Goal: Task Accomplishment & Management: Complete application form

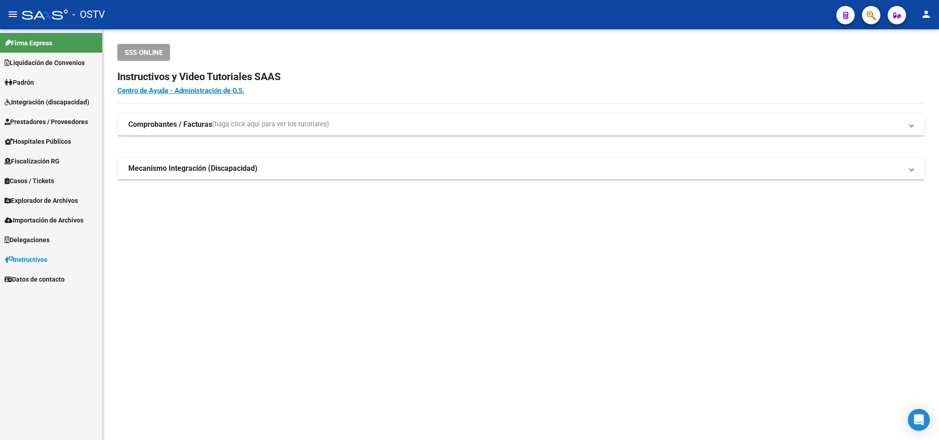
click at [25, 77] on span "Padrón" at bounding box center [19, 82] width 29 height 10
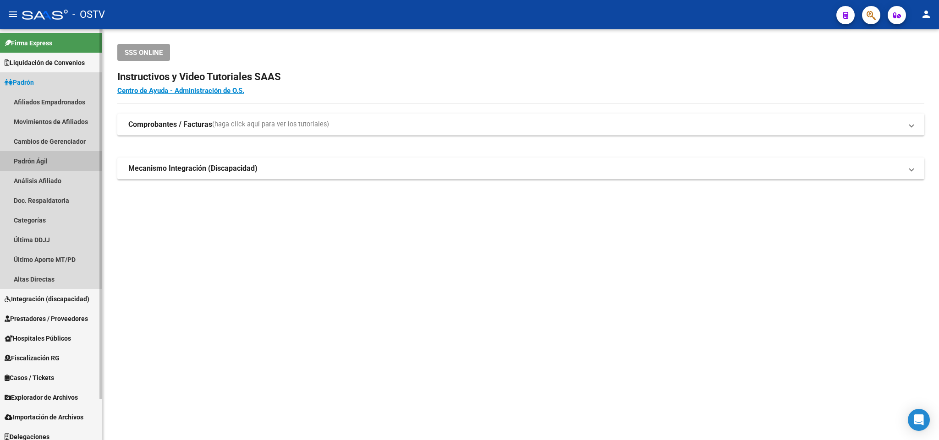
click at [39, 157] on link "Padrón Ágil" at bounding box center [51, 161] width 102 height 20
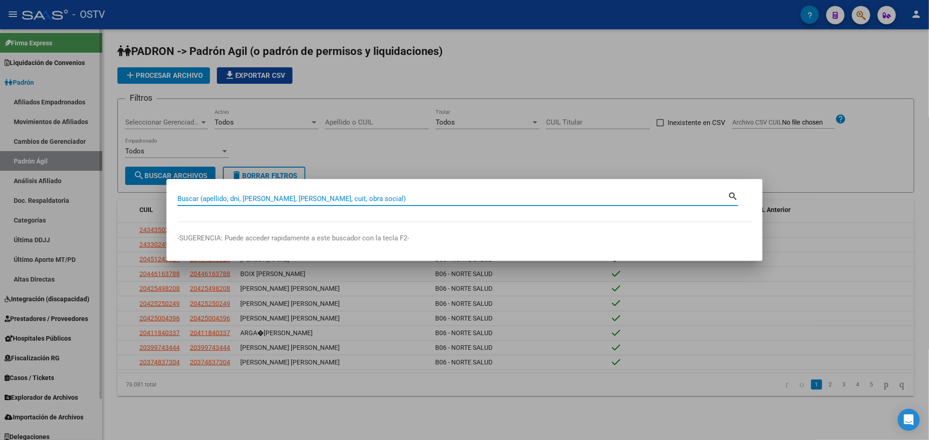
paste input "20296747174"
type input "20296747174"
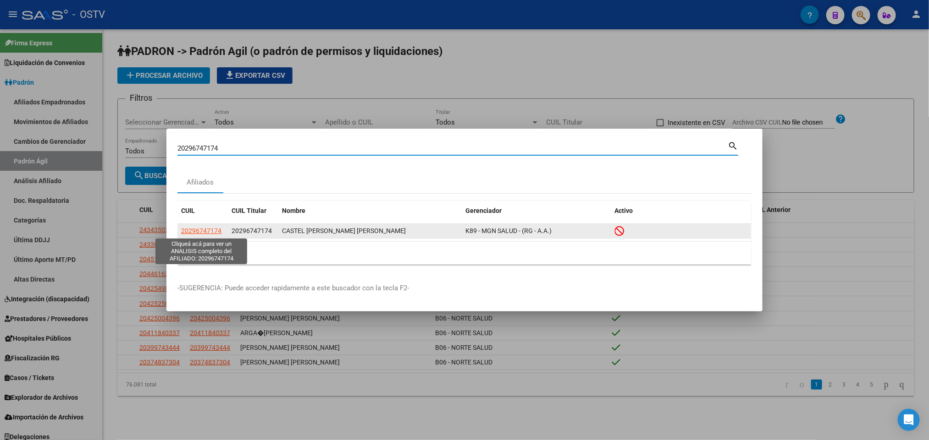
click at [199, 233] on span "20296747174" at bounding box center [201, 230] width 40 height 7
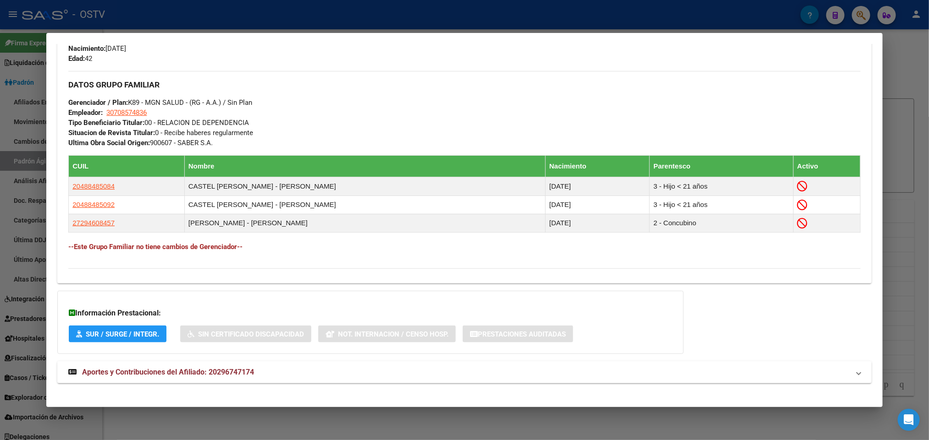
scroll to position [442, 0]
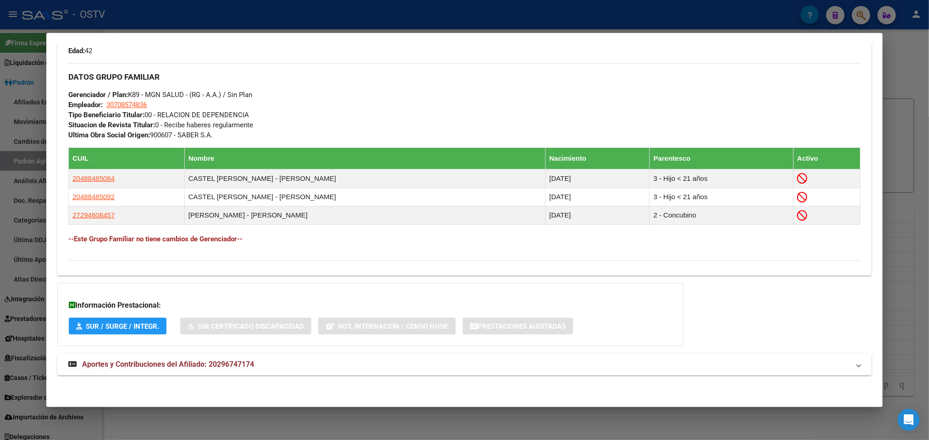
click at [348, 351] on div "DATOS [PERSON_NAME] ÁGIL: CASTEL [PERSON_NAME] [PERSON_NAME] | INACTIVO | AFILI…" at bounding box center [464, 11] width 814 height 749
click at [238, 357] on mat-expansion-panel-header "Aportes y Contribuciones del Afiliado: 20296747174" at bounding box center [464, 365] width 814 height 22
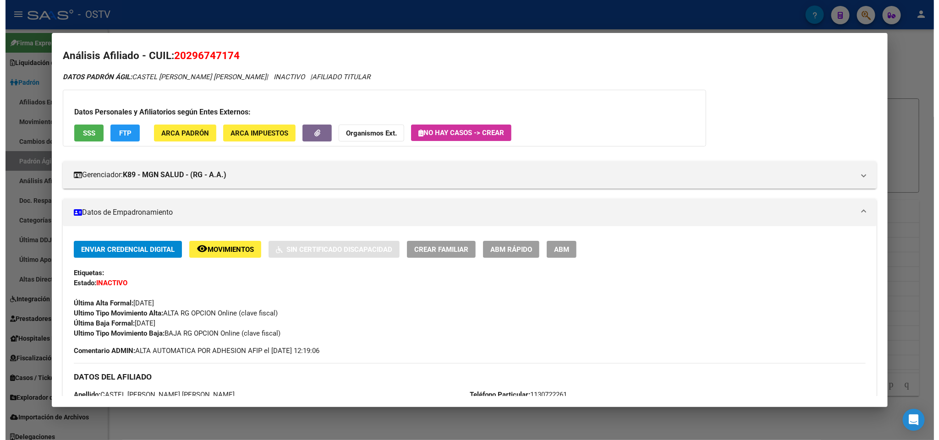
scroll to position [0, 0]
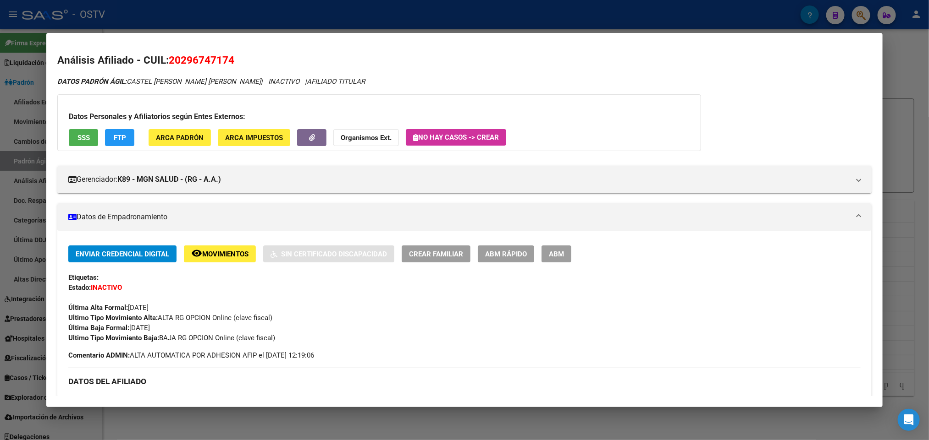
click at [553, 252] on span "ABM" at bounding box center [556, 254] width 15 height 8
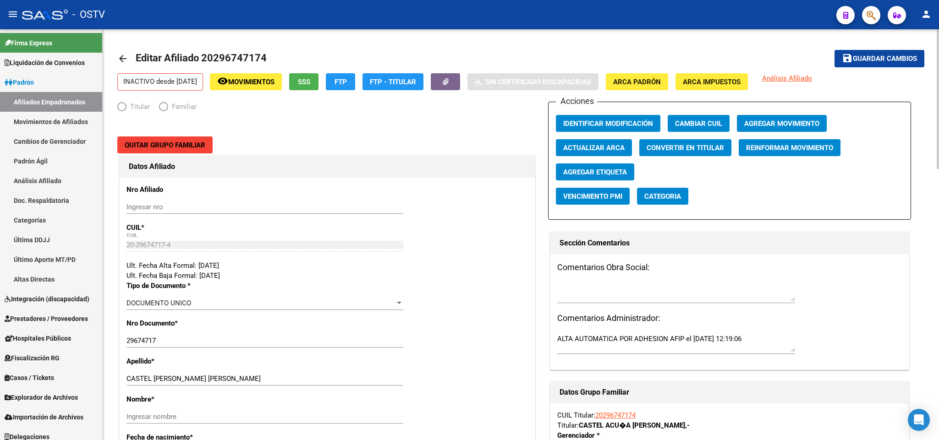
radio input "true"
type input "30-70857483-6"
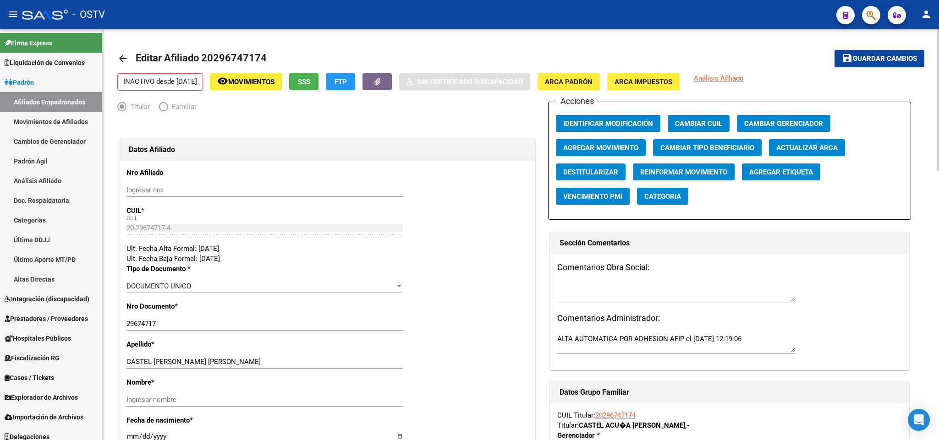
click at [126, 57] on mat-icon "arrow_back" at bounding box center [122, 58] width 11 height 11
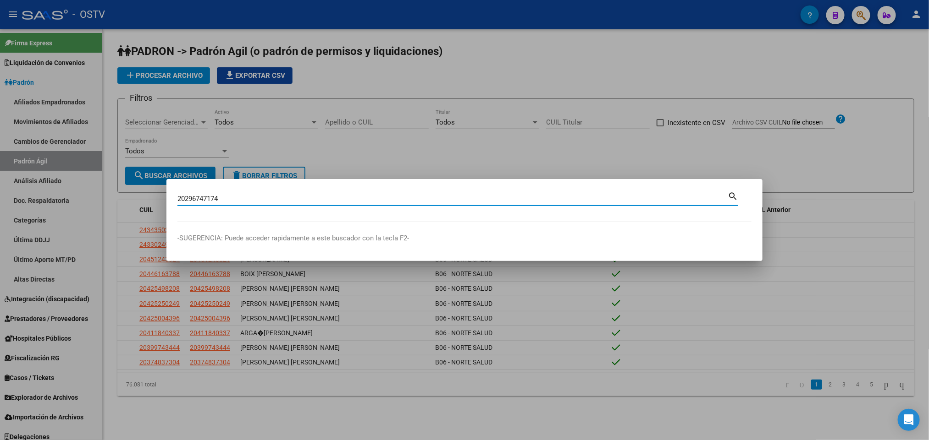
type input "20296747174"
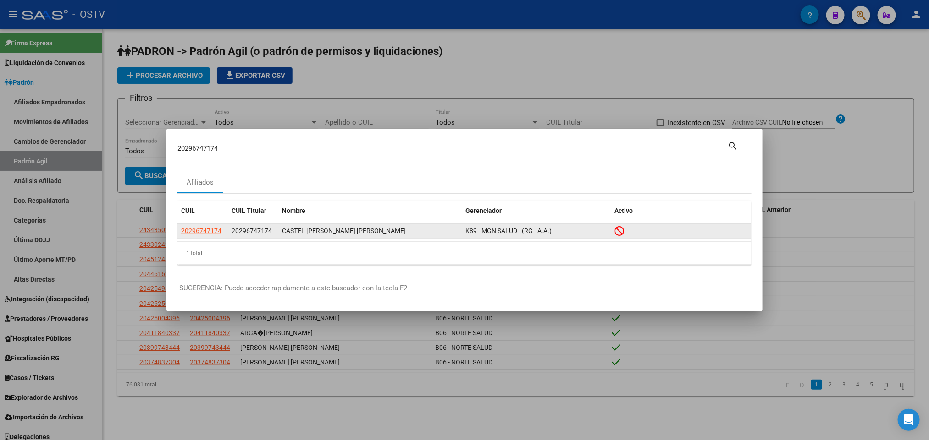
click at [208, 226] on app-link-go-to "20296747174" at bounding box center [201, 231] width 40 height 11
click at [216, 228] on span "20296747174" at bounding box center [201, 230] width 40 height 7
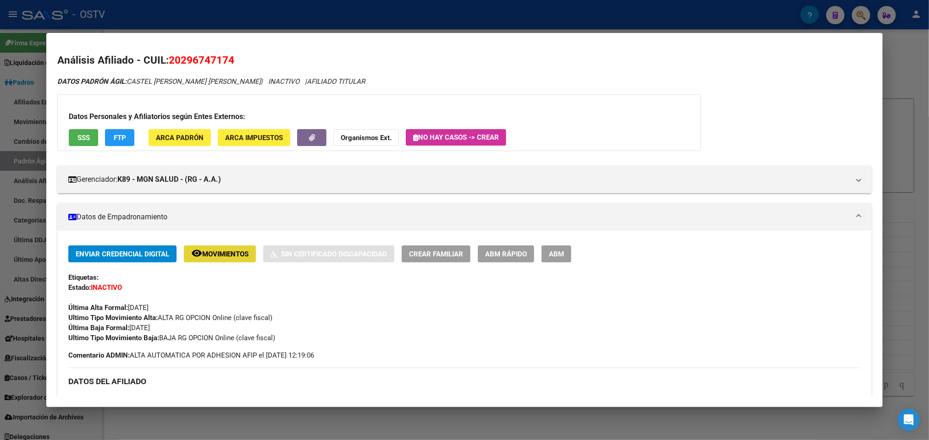
click at [191, 254] on mat-icon "remove_red_eye" at bounding box center [196, 253] width 11 height 11
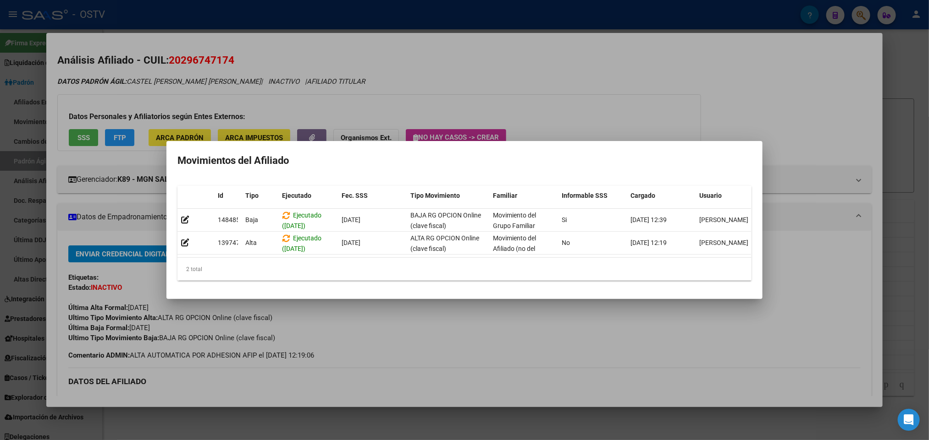
click at [513, 71] on div at bounding box center [464, 220] width 929 height 440
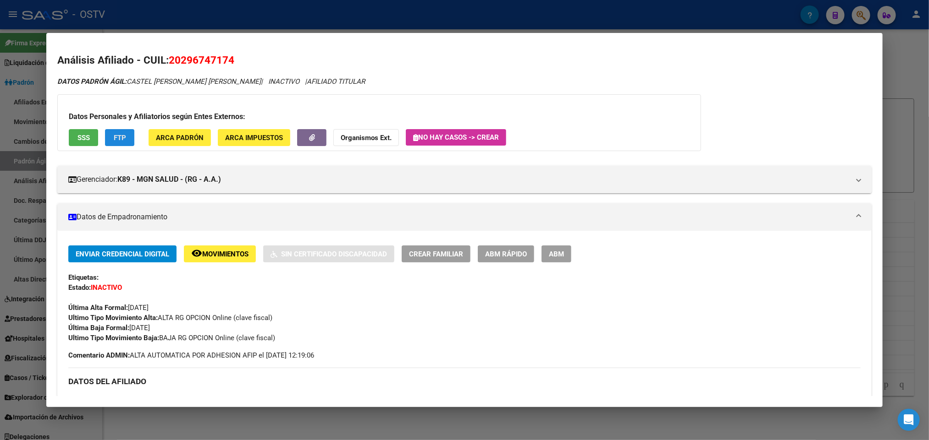
click at [127, 131] on button "FTP" at bounding box center [119, 137] width 29 height 17
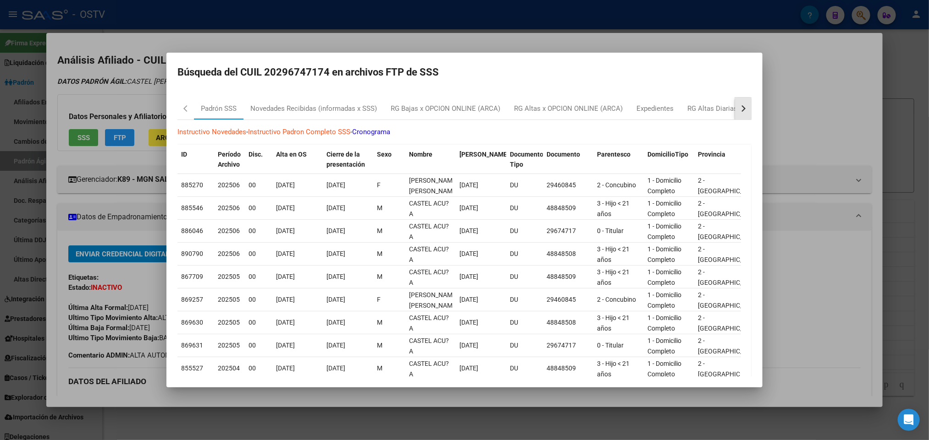
click at [739, 110] on div "button" at bounding box center [742, 108] width 6 height 6
click at [254, 101] on div "Novedades Recibidas (informadas x SSS)" at bounding box center [231, 109] width 140 height 22
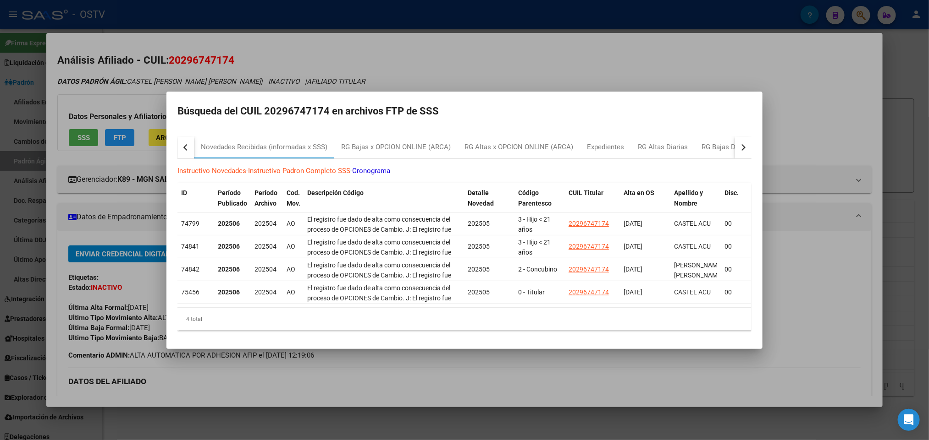
click at [810, 209] on div at bounding box center [464, 220] width 929 height 440
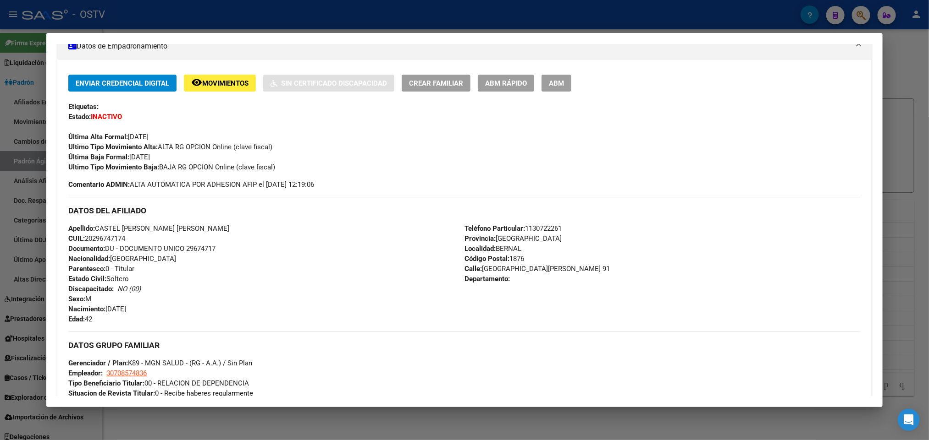
scroll to position [98, 0]
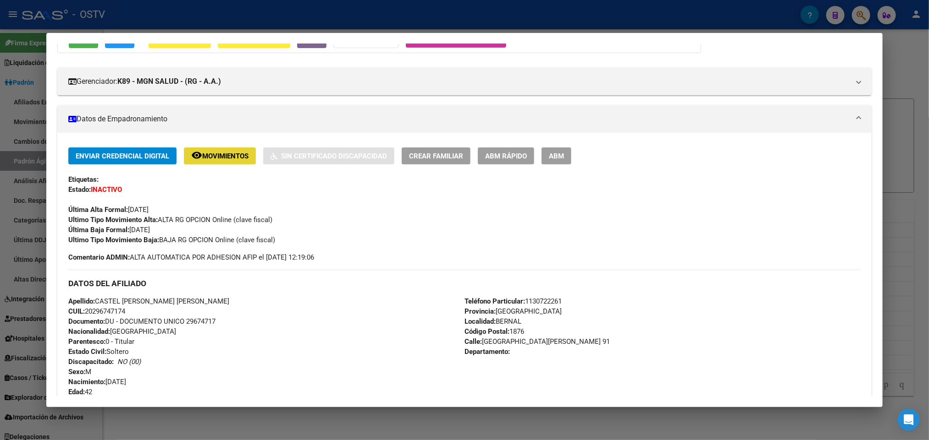
click at [249, 156] on button "remove_red_eye Movimientos" at bounding box center [220, 156] width 72 height 17
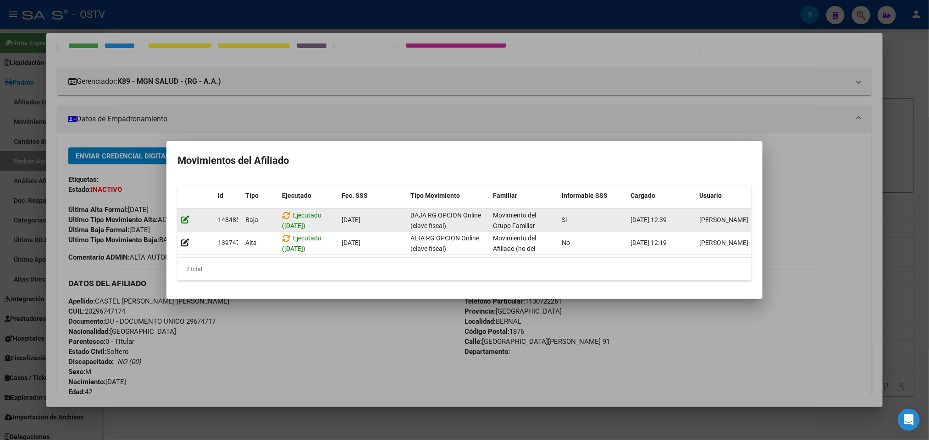
click at [183, 215] on icon at bounding box center [185, 219] width 8 height 9
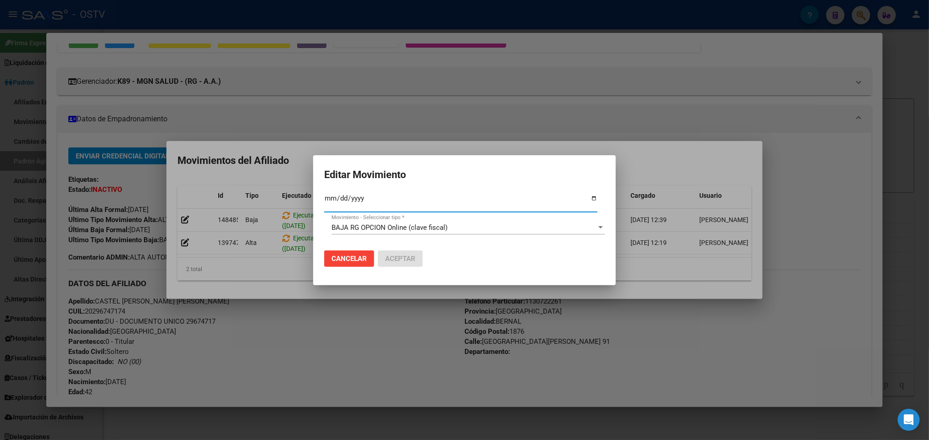
click at [339, 198] on input "[DATE]" at bounding box center [460, 202] width 273 height 15
type input "[DATE]"
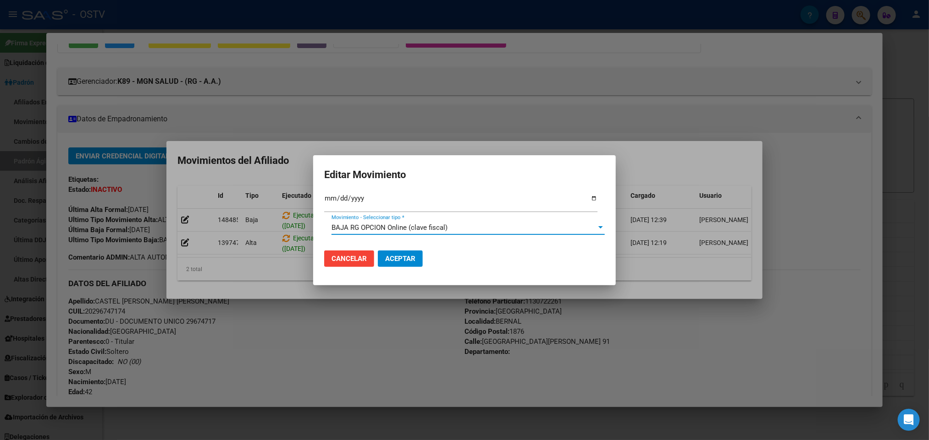
click at [478, 227] on div "BAJA RG OPCION Online (clave fiscal)" at bounding box center [463, 228] width 265 height 8
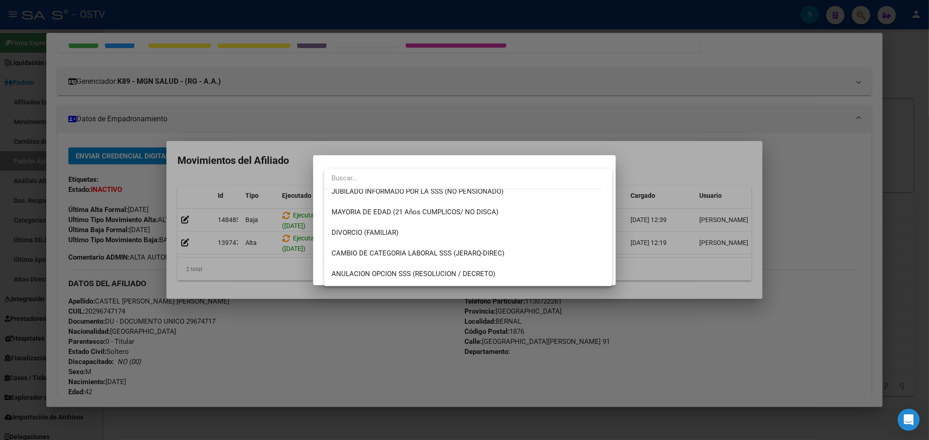
scroll to position [137, 0]
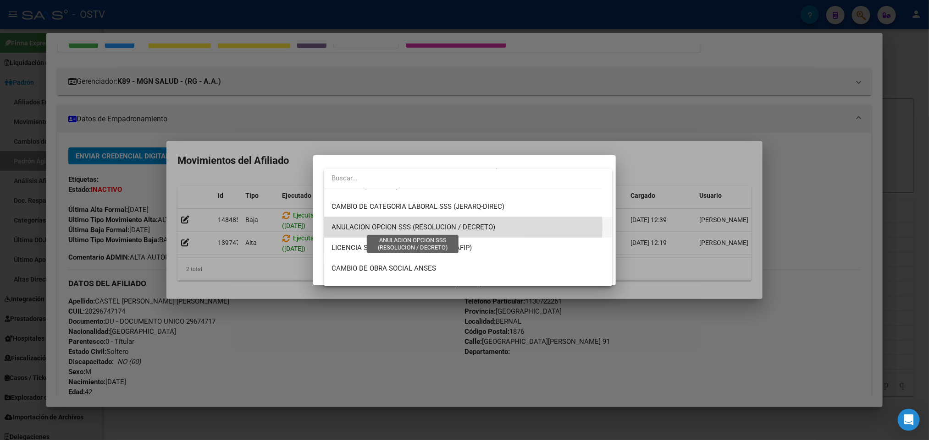
click at [446, 227] on span "ANULACION OPCION SSS (RESOLUCION / DECRETO)" at bounding box center [413, 227] width 164 height 8
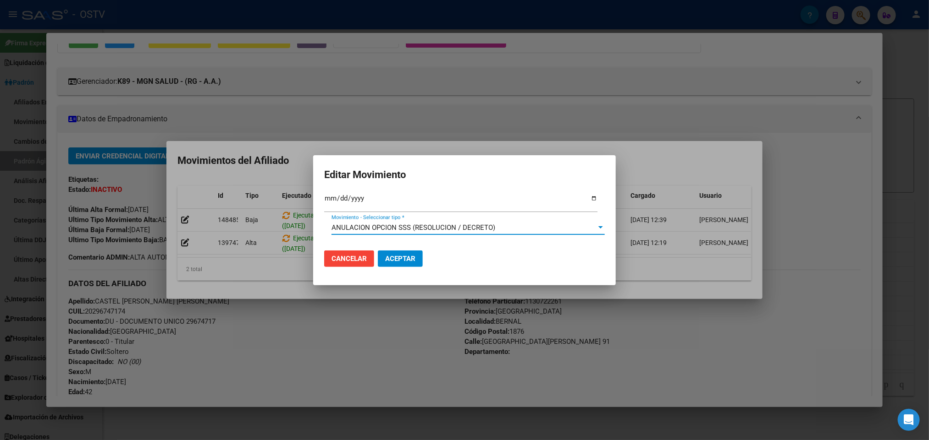
click at [412, 256] on span "Aceptar" at bounding box center [400, 259] width 30 height 8
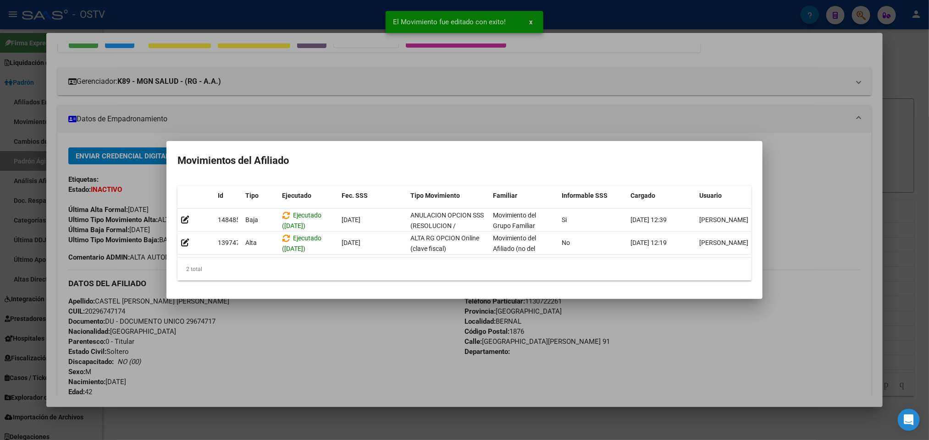
click at [837, 183] on div at bounding box center [464, 220] width 929 height 440
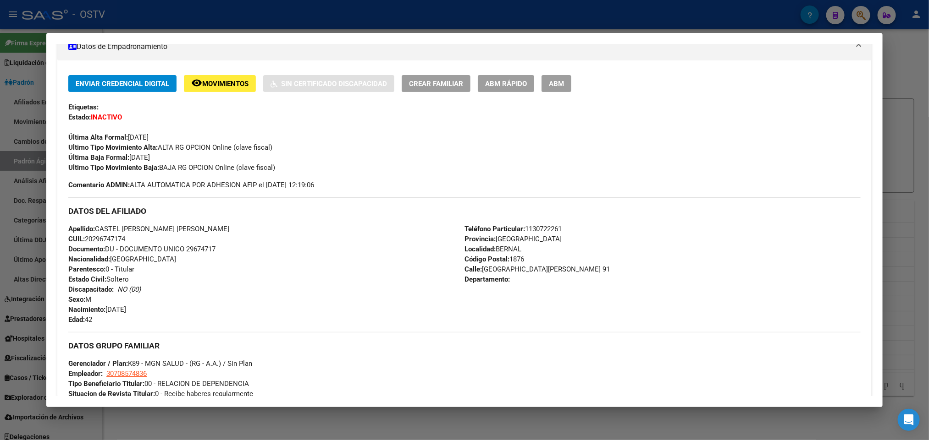
scroll to position [0, 0]
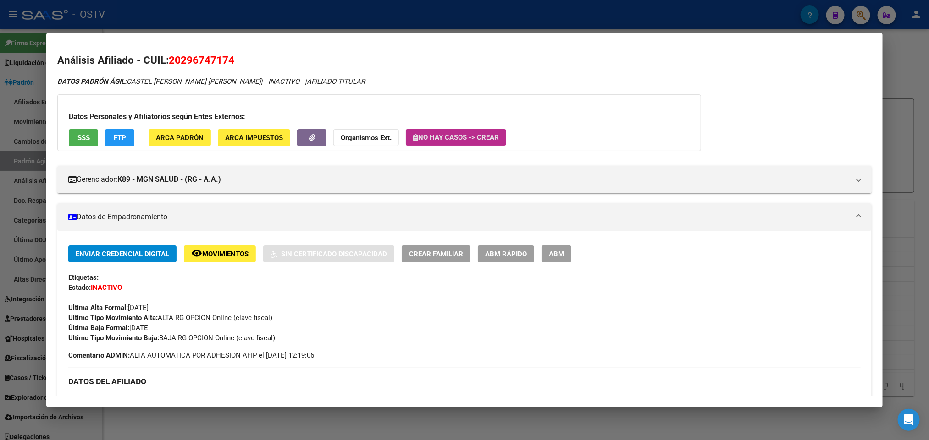
click at [435, 137] on span "No hay casos -> Crear" at bounding box center [456, 137] width 86 height 8
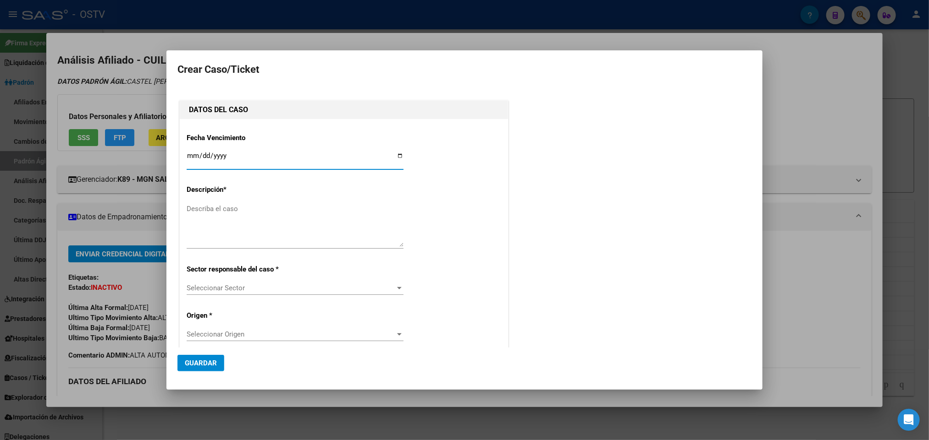
type input "20-29674717-4"
type input "CASTEL [PERSON_NAME] [PERSON_NAME]"
type input "[DATE]"
click at [261, 209] on textarea "Describa el caso" at bounding box center [295, 225] width 217 height 43
type textarea "ANULACION DE OPCION"
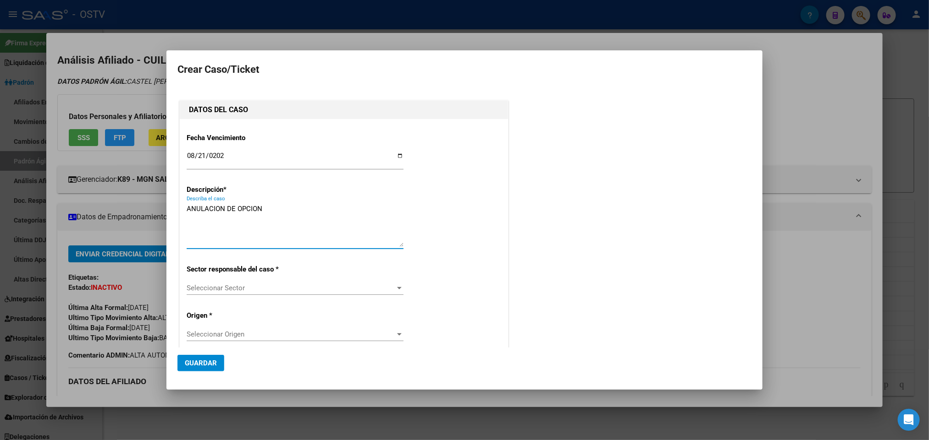
click at [219, 288] on span "Seleccionar Sector" at bounding box center [291, 288] width 209 height 8
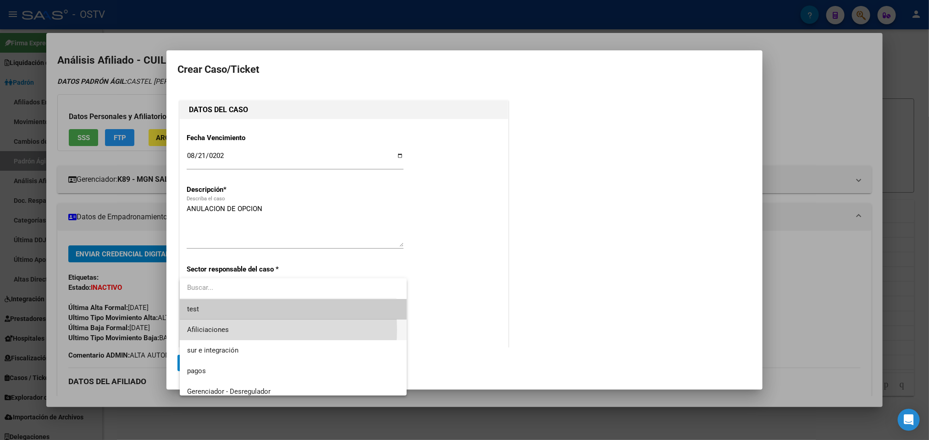
click at [232, 330] on span "Afiliciaciones" at bounding box center [293, 330] width 213 height 21
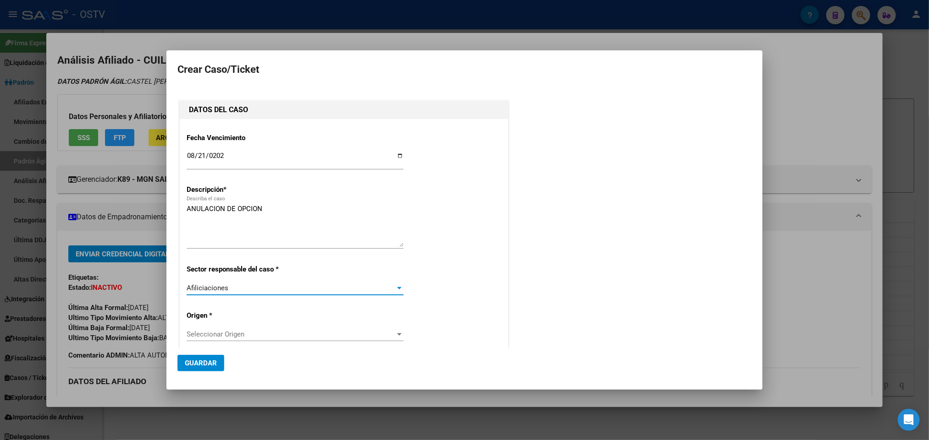
scroll to position [69, 0]
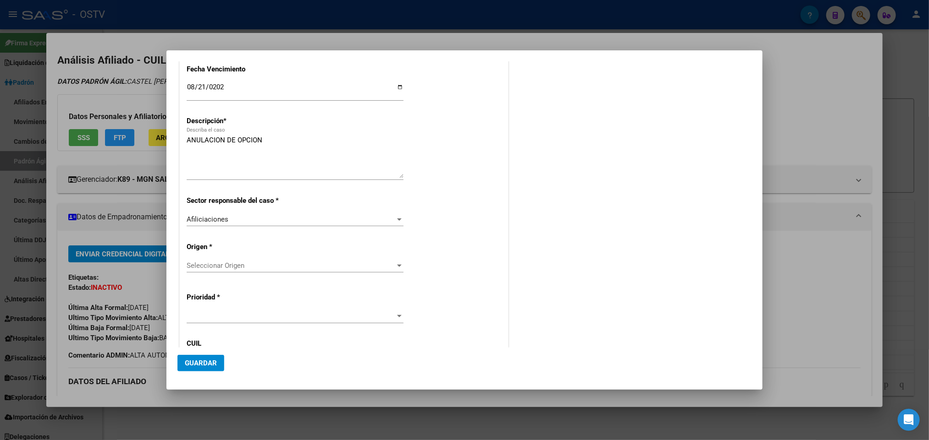
click at [256, 276] on div "Seleccionar Origen Seleccionar Origen" at bounding box center [295, 270] width 217 height 22
click at [256, 258] on div "Fecha Vencimiento [DATE] Ingresar fecha Descripción * ANULACION DE OPCION Descr…" at bounding box center [344, 264] width 314 height 414
click at [256, 267] on span "Seleccionar Origen" at bounding box center [291, 266] width 209 height 8
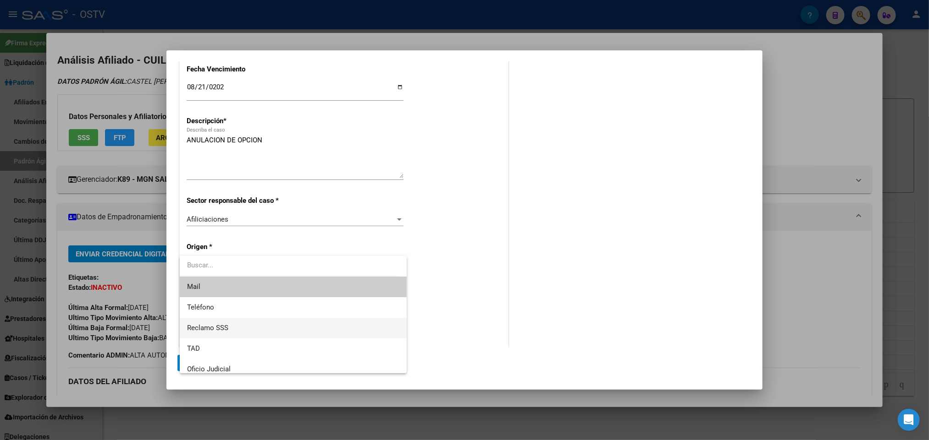
click at [253, 320] on span "Reclamo SSS" at bounding box center [293, 328] width 213 height 21
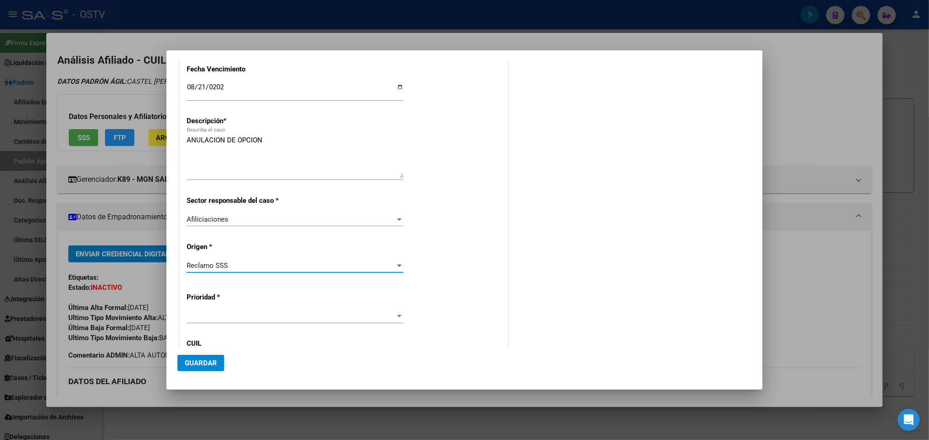
click at [252, 313] on span at bounding box center [291, 317] width 209 height 8
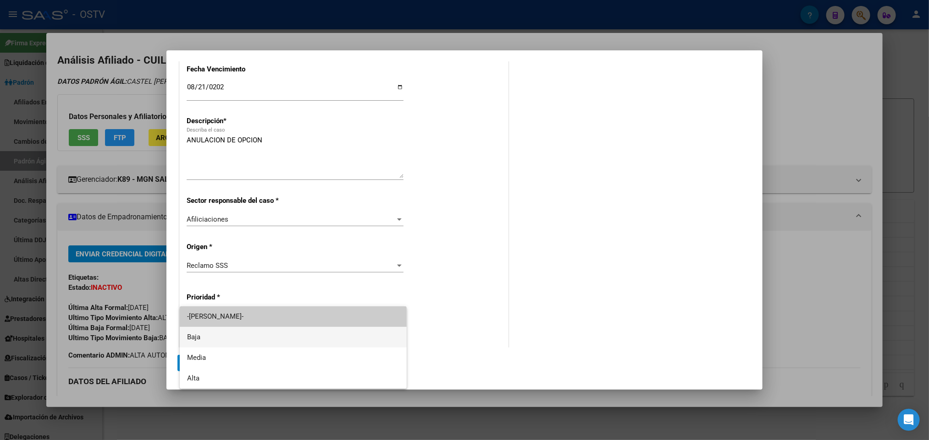
click at [239, 341] on span "Baja" at bounding box center [293, 337] width 213 height 21
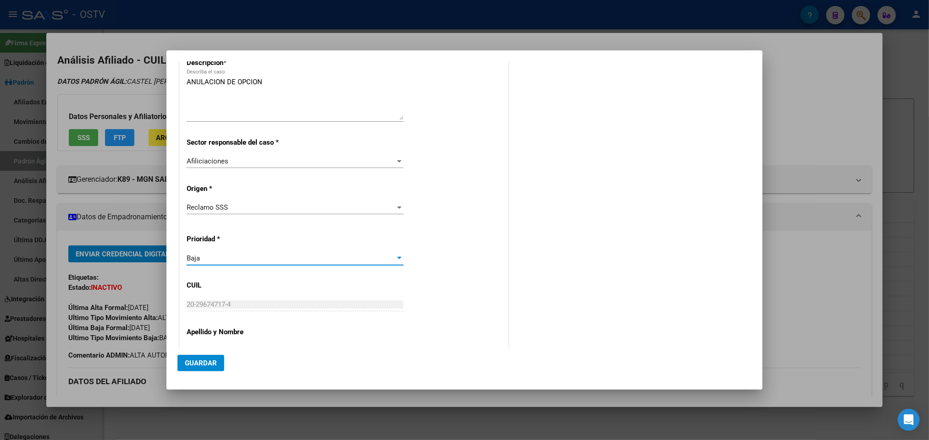
scroll to position [0, 0]
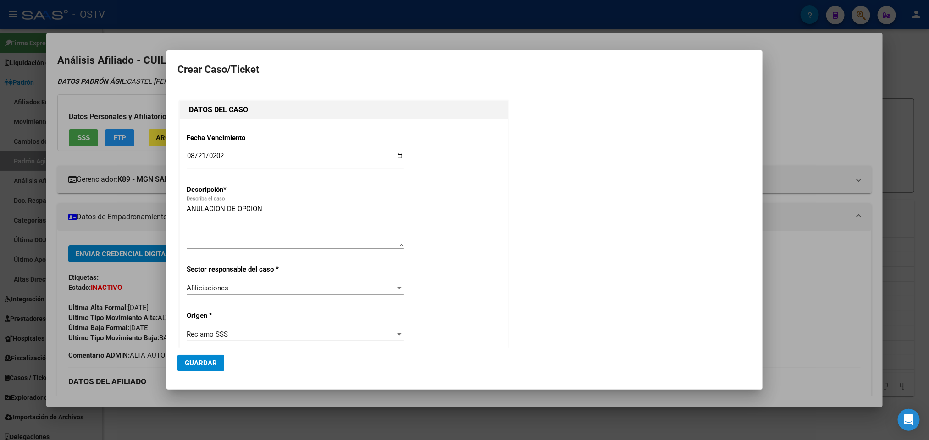
click at [202, 357] on button "Guardar" at bounding box center [200, 363] width 47 height 16
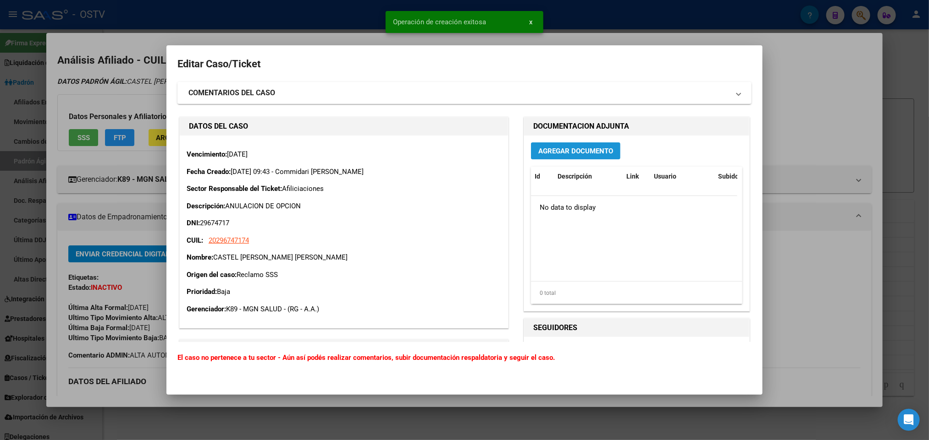
click at [552, 147] on span "Agregar Documento" at bounding box center [575, 151] width 75 height 8
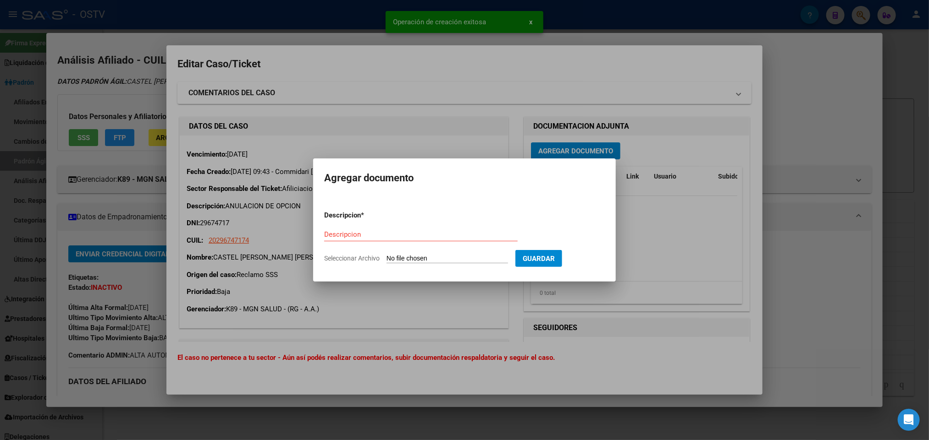
click at [434, 257] on input "Seleccionar Archivo" at bounding box center [446, 259] width 121 height 9
type input "C:\fakepath\IF-2025-91647096-APN-SGSUSS#SSS.pdf"
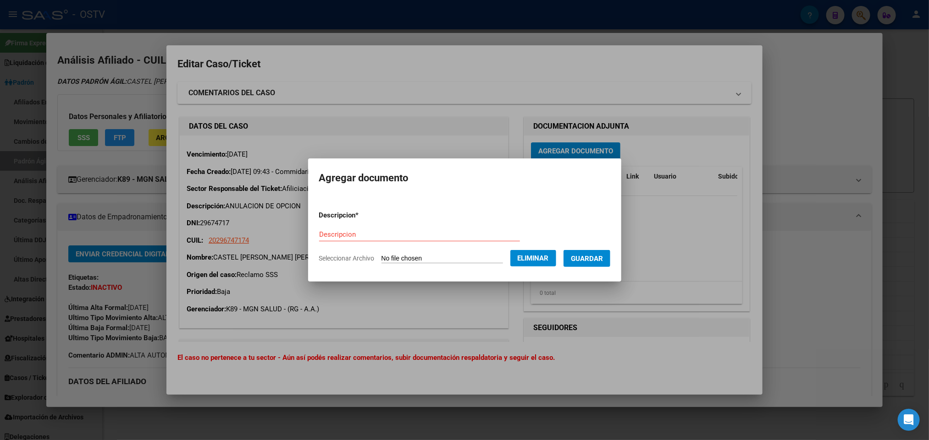
click at [435, 231] on input "Descripcion" at bounding box center [419, 235] width 201 height 8
paste input "IF-2025-91647096-APN-SGSUSS#SSS"
type input "IF-2025-91647096-APN-SGSUSS#SSS"
click at [607, 263] on button "Guardar" at bounding box center [586, 258] width 47 height 17
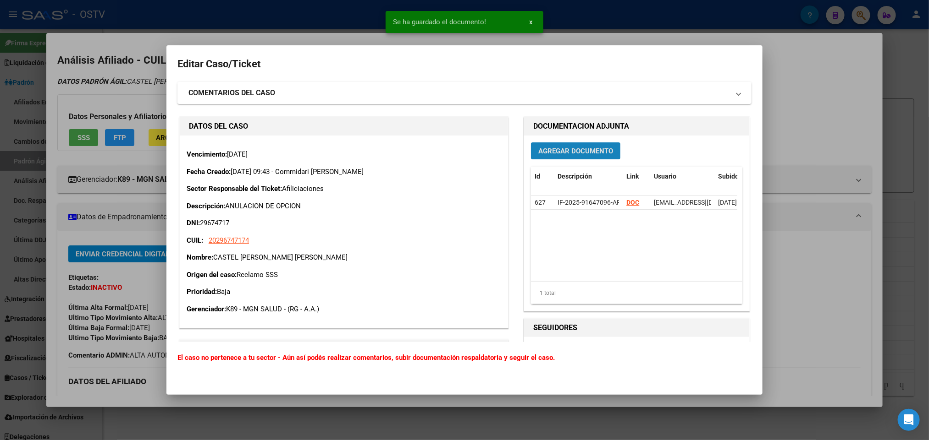
click at [560, 150] on span "Agregar Documento" at bounding box center [575, 151] width 75 height 8
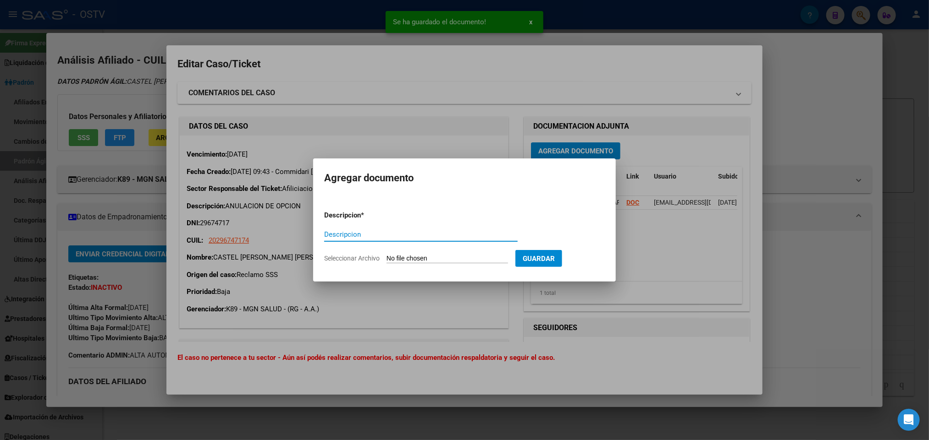
click at [423, 261] on input "Seleccionar Archivo" at bounding box center [446, 259] width 121 height 9
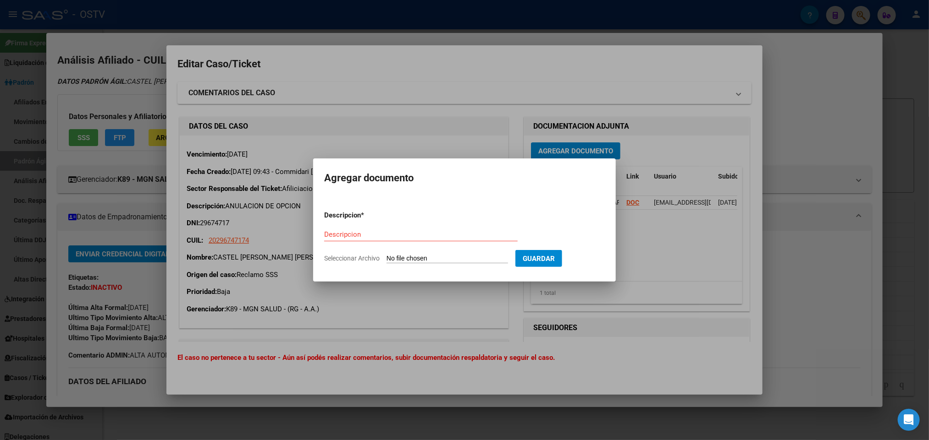
type input "C:\fakepath\IF-2025-91637420-APN-SGSUSS#SSS.pdf"
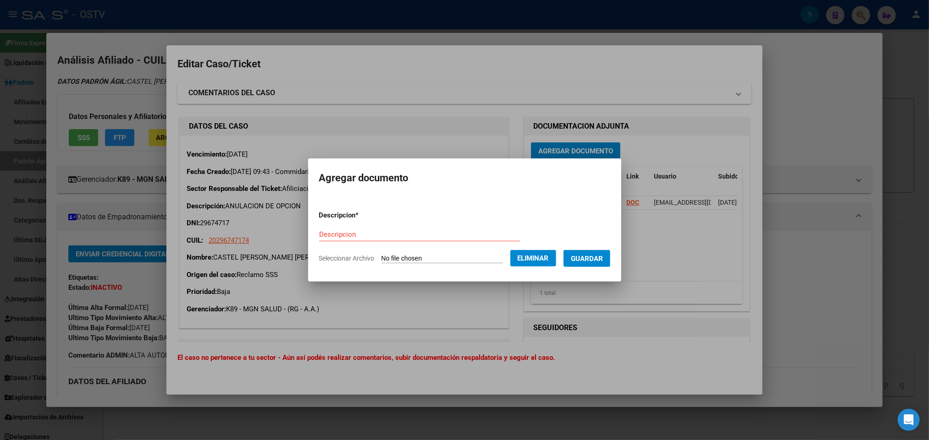
click at [396, 243] on div "Descripcion" at bounding box center [419, 239] width 201 height 22
click at [395, 237] on input "Descripcion" at bounding box center [419, 235] width 201 height 8
paste input "IF-2025-91637420-APN-SGSUSS#SSS"
type input "IF-2025-91637420-APN-SGSUSS#SSS"
click at [603, 262] on span "Guardar" at bounding box center [587, 259] width 32 height 8
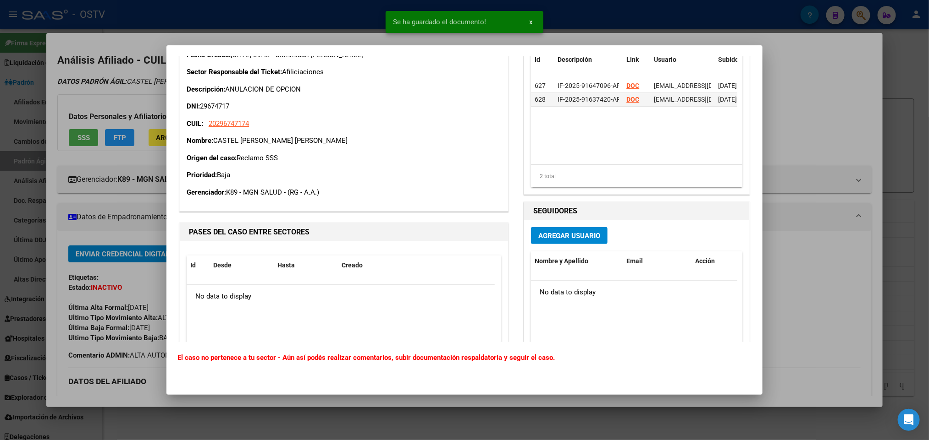
scroll to position [137, 0]
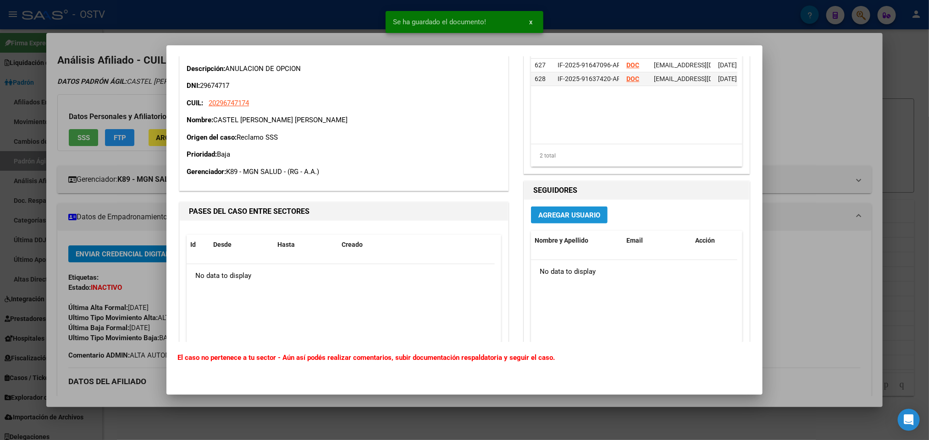
click at [577, 219] on span "Agregar Usuario" at bounding box center [569, 215] width 62 height 8
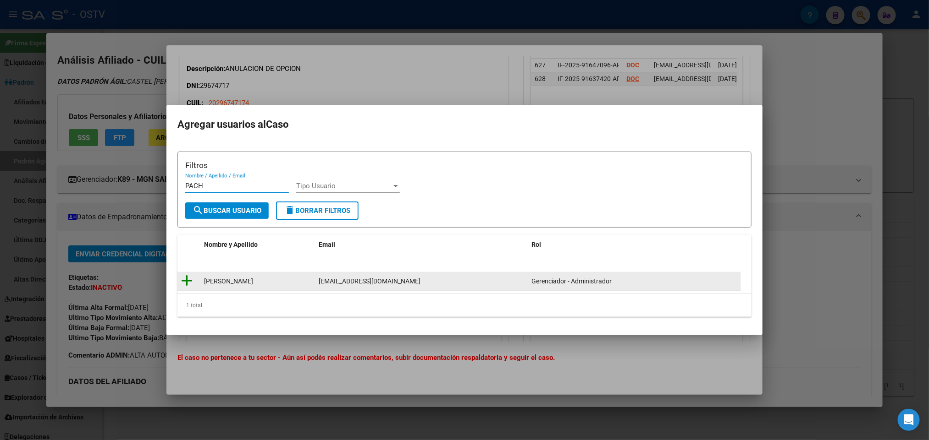
type input "PACH"
click at [189, 282] on icon at bounding box center [186, 281] width 11 height 13
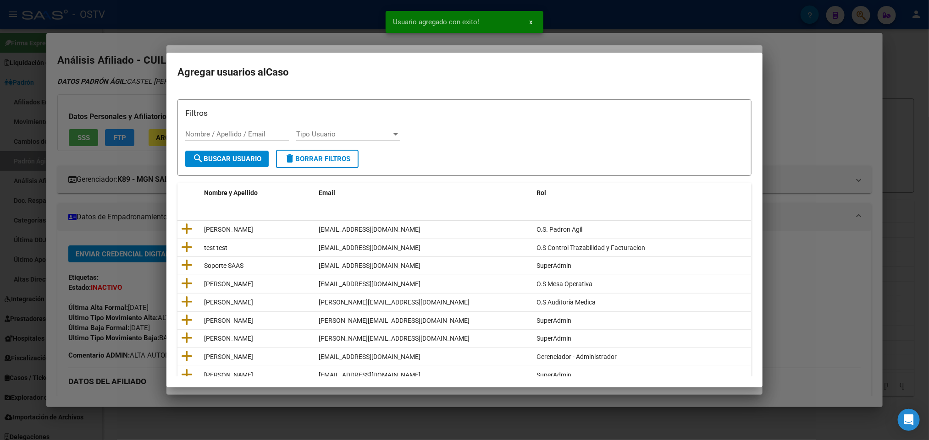
click at [141, 89] on div at bounding box center [464, 220] width 929 height 440
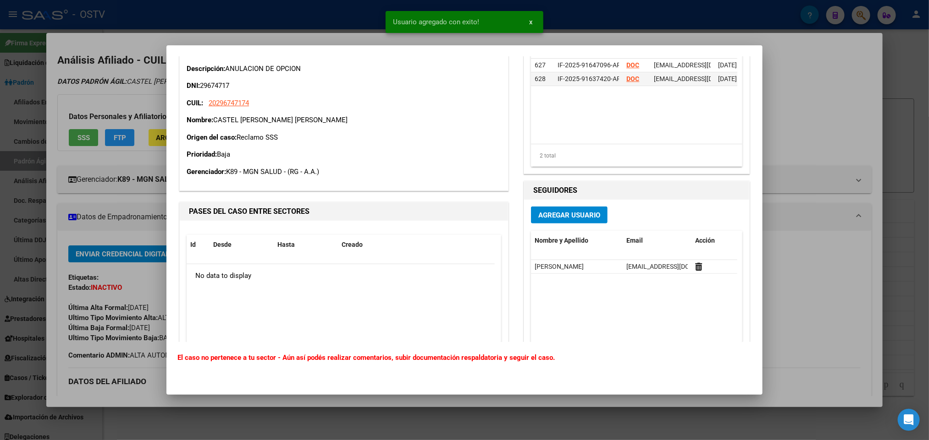
click at [154, 67] on div at bounding box center [464, 220] width 929 height 440
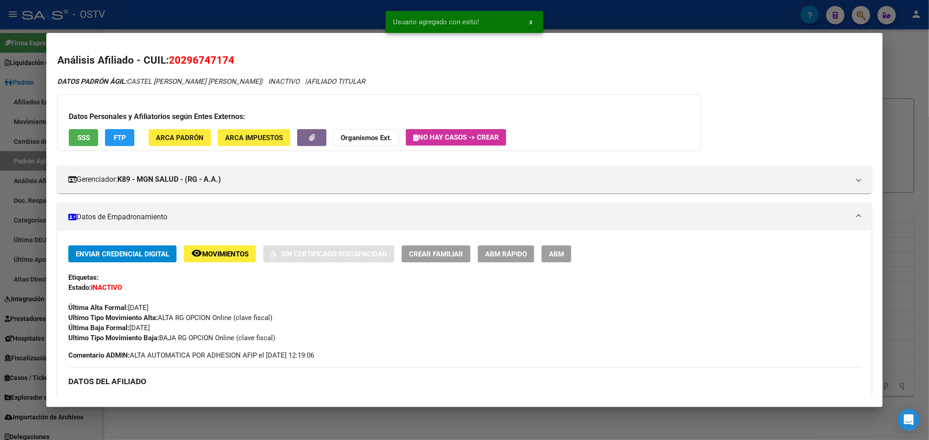
click at [216, 26] on div at bounding box center [464, 220] width 929 height 440
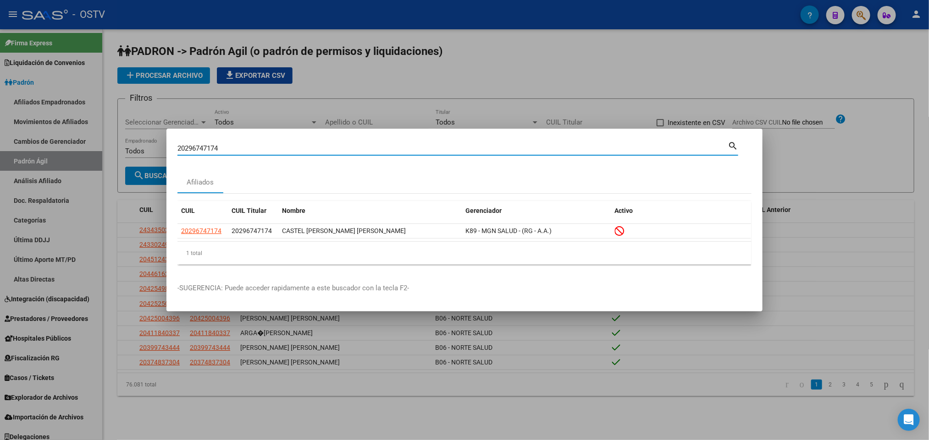
drag, startPoint x: 203, startPoint y: 150, endPoint x: 0, endPoint y: 169, distance: 204.4
click at [0, 169] on div "20296747174 Buscar (apellido, dni, [PERSON_NAME], nro traspaso, cuit, obra soci…" at bounding box center [464, 220] width 929 height 440
paste input "MARIA47098701"
type input "47098701"
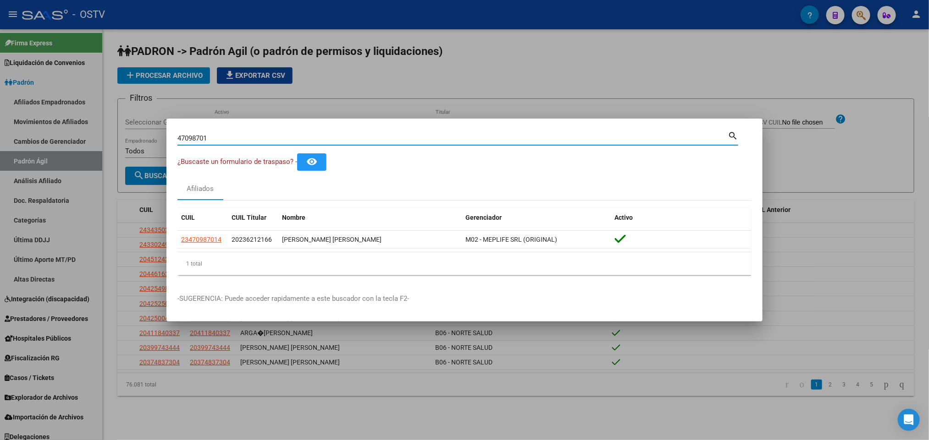
drag, startPoint x: 219, startPoint y: 137, endPoint x: 90, endPoint y: 134, distance: 128.8
click at [94, 134] on div "47098701 Buscar (apellido, dni, cuil, nro traspaso, cuit, obra social) search ¿…" at bounding box center [464, 220] width 929 height 440
drag, startPoint x: 29, startPoint y: 197, endPoint x: 32, endPoint y: 212, distance: 15.3
click at [29, 197] on div at bounding box center [464, 220] width 929 height 440
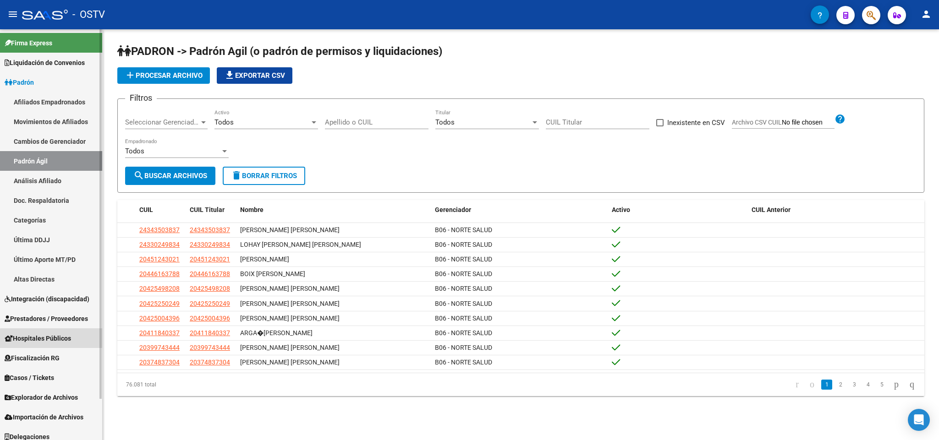
click at [55, 340] on span "Hospitales Públicos" at bounding box center [38, 339] width 66 height 10
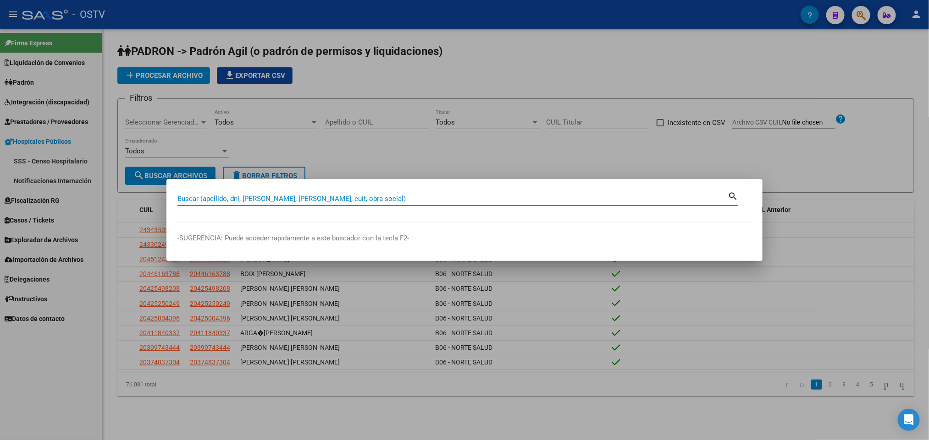
paste input "49.438.529"
type input "49438529"
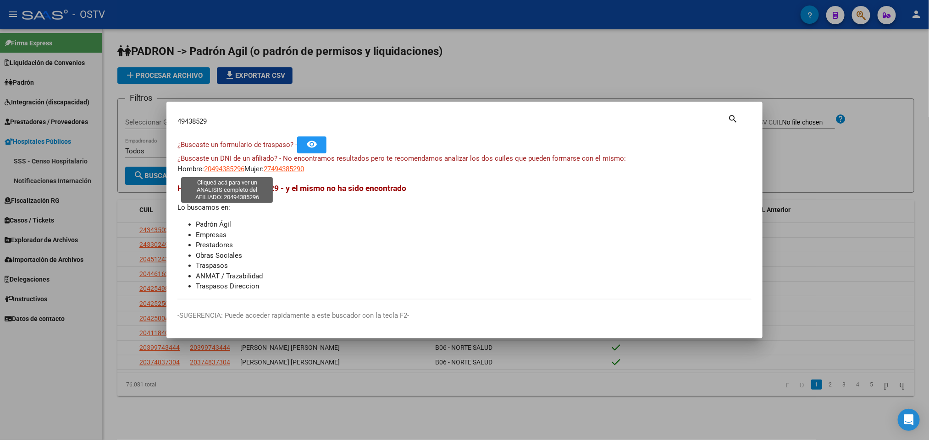
click at [214, 170] on span "20494385296" at bounding box center [224, 169] width 40 height 8
type textarea "20494385296"
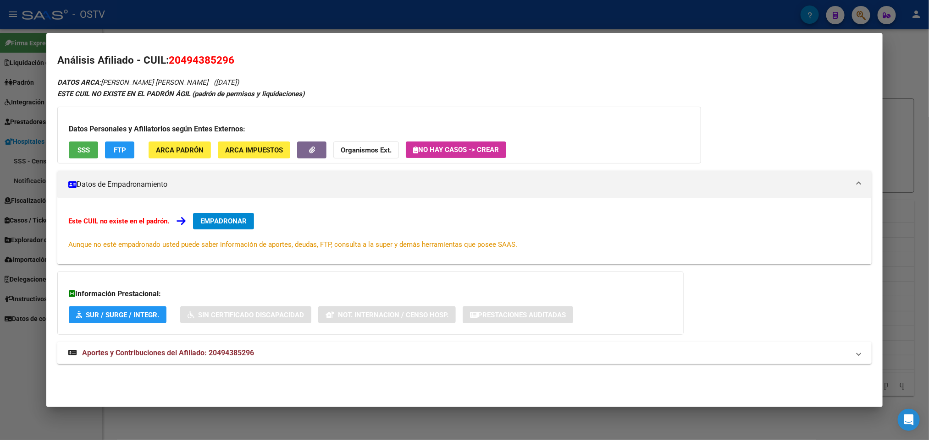
click at [179, 362] on mat-expansion-panel-header "Aportes y Contribuciones del Afiliado: 20494385296" at bounding box center [464, 353] width 814 height 22
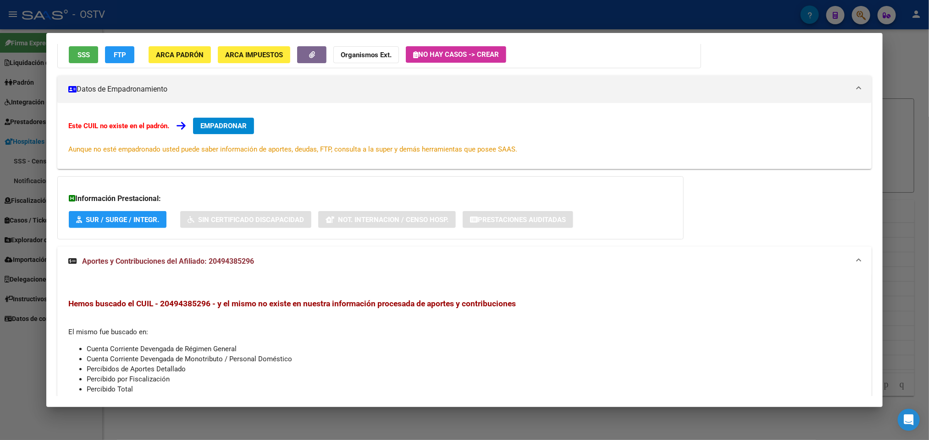
scroll to position [0, 0]
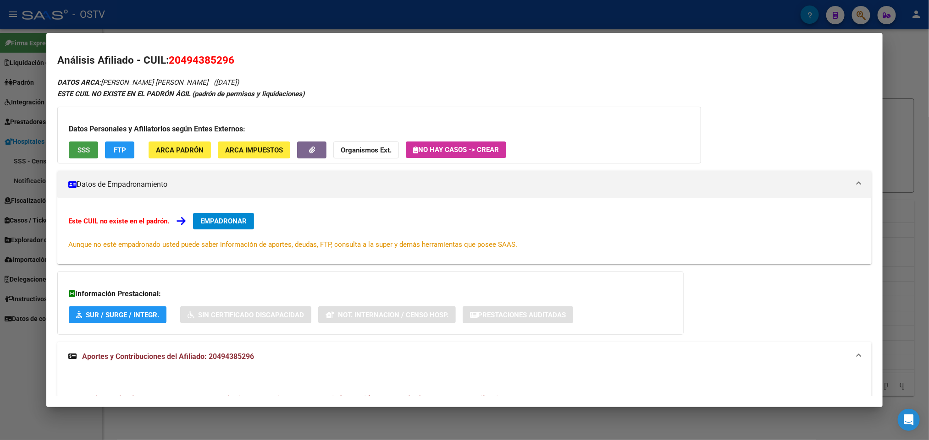
click at [84, 148] on span "SSS" at bounding box center [83, 150] width 12 height 8
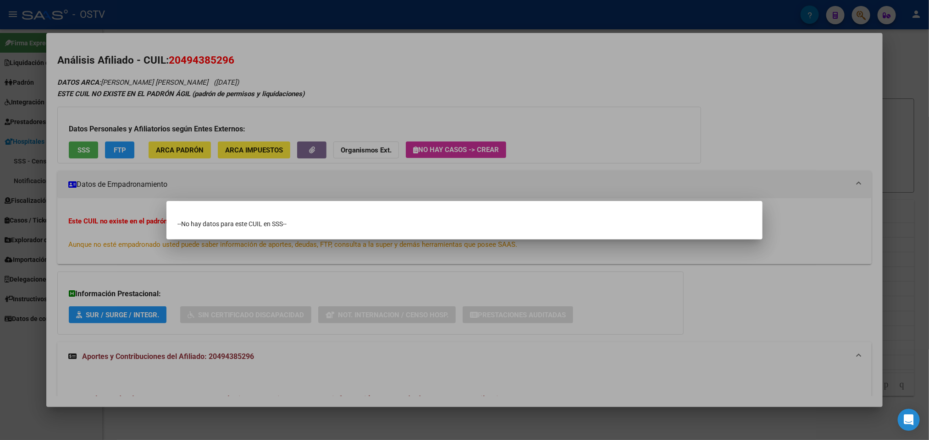
click at [349, 108] on div at bounding box center [464, 220] width 929 height 440
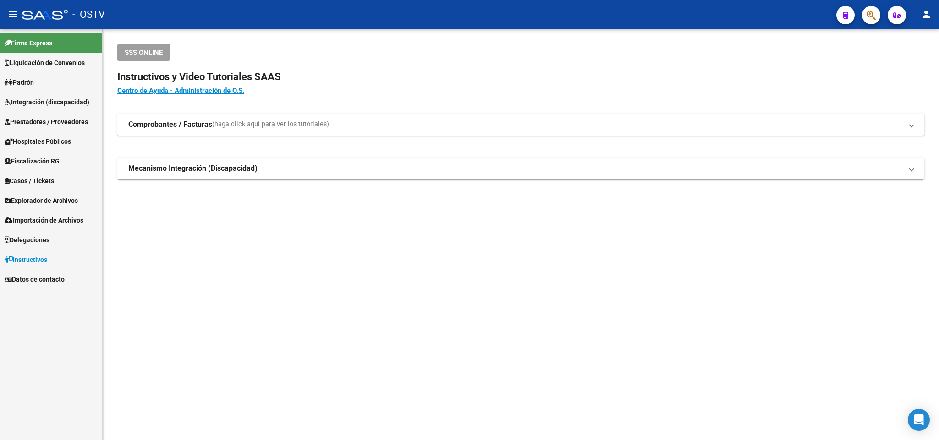
click at [38, 179] on span "Casos / Tickets" at bounding box center [29, 181] width 49 height 10
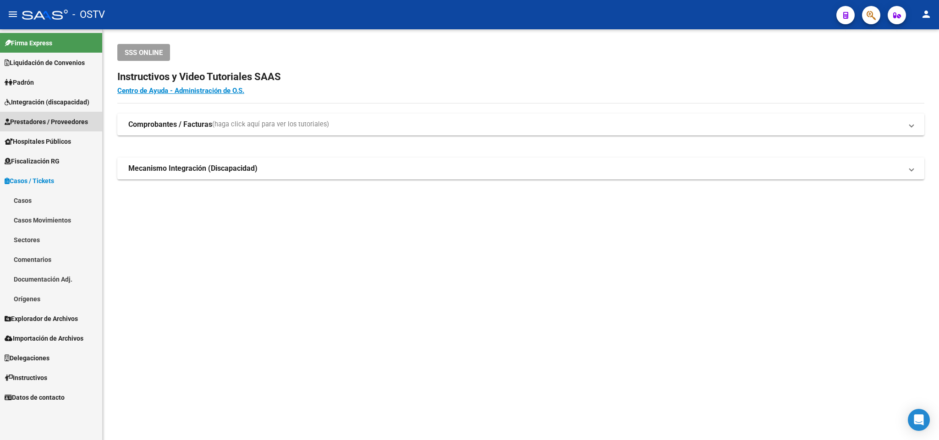
click at [58, 121] on span "Prestadores / Proveedores" at bounding box center [46, 122] width 83 height 10
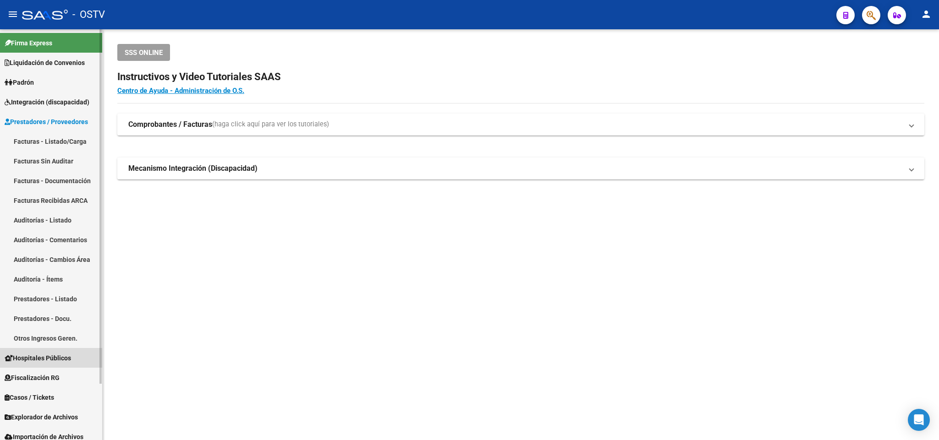
click at [53, 352] on link "Hospitales Públicos" at bounding box center [51, 358] width 102 height 20
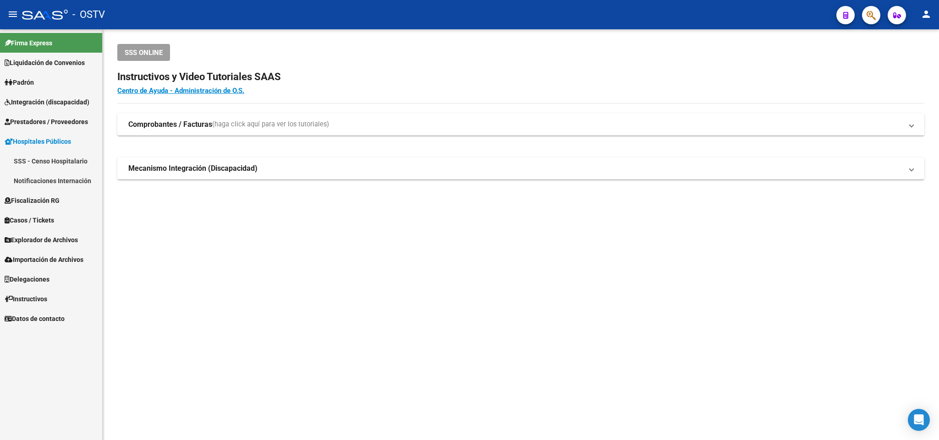
click at [54, 183] on link "Notificaciones Internación" at bounding box center [51, 181] width 102 height 20
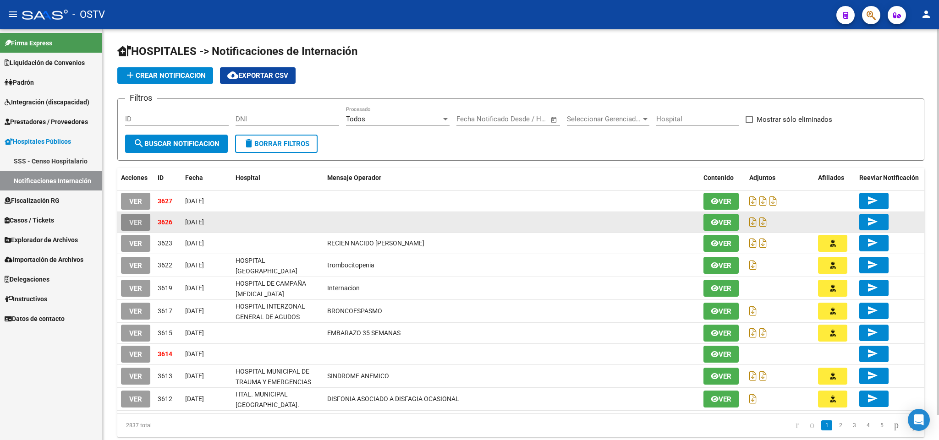
click at [143, 222] on button "VER" at bounding box center [135, 222] width 29 height 17
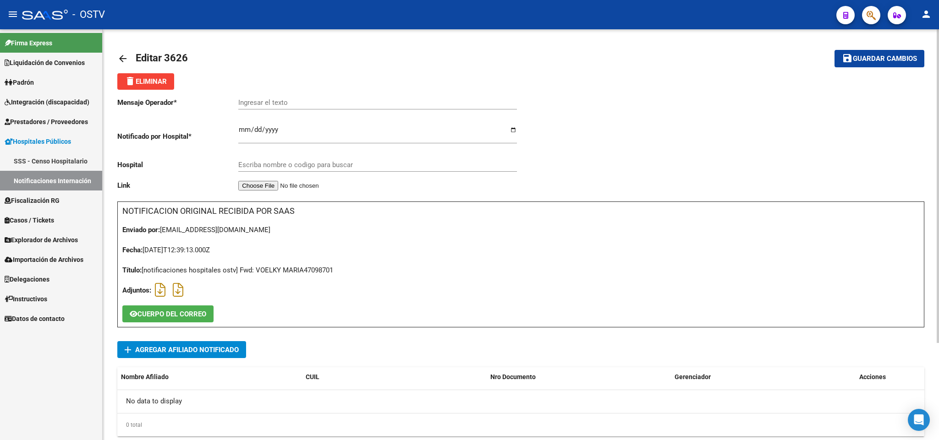
click at [208, 351] on span "Agregar Afiliado Notificado" at bounding box center [187, 350] width 104 height 8
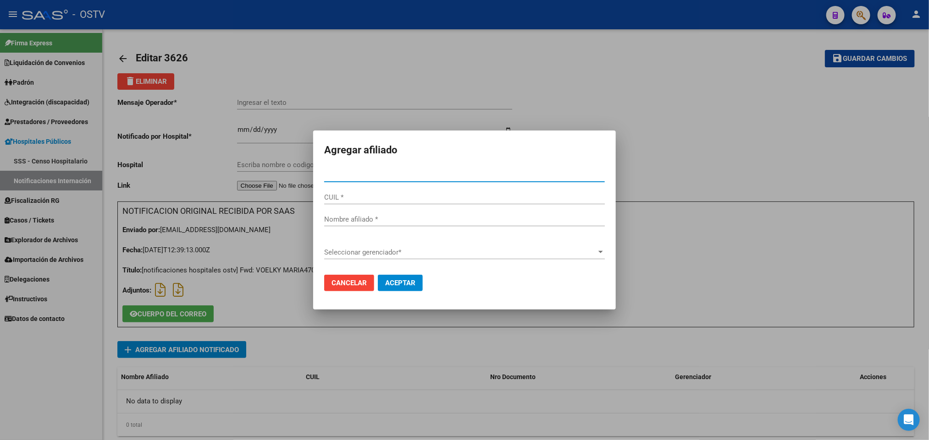
paste input "47098701"
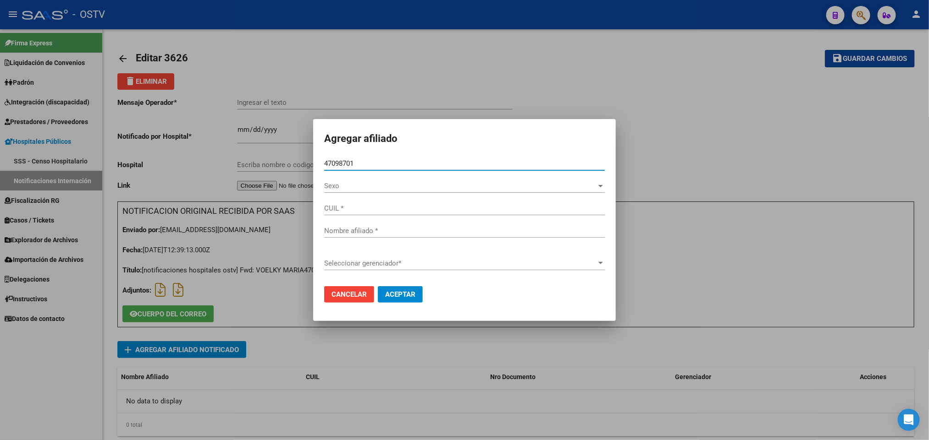
paste input "47098701"
type input "4709870147098701"
type input "23470987014"
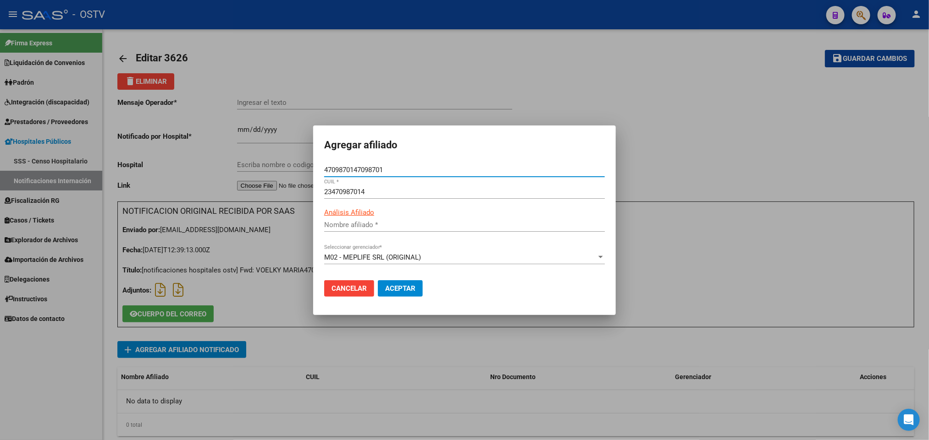
type input "47098701"
type input "VOELKLI MARIA MILAGROS"
type input "4"
paste input "47098701"
type input "47098701"
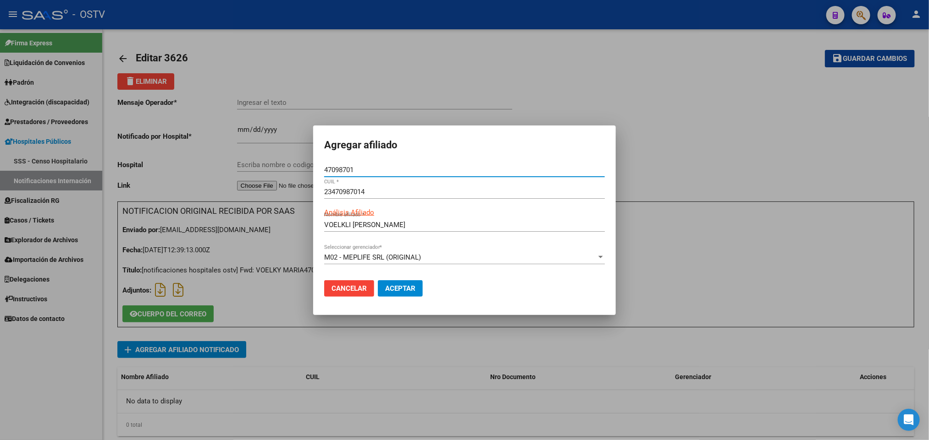
click at [410, 281] on button "Aceptar" at bounding box center [400, 288] width 45 height 16
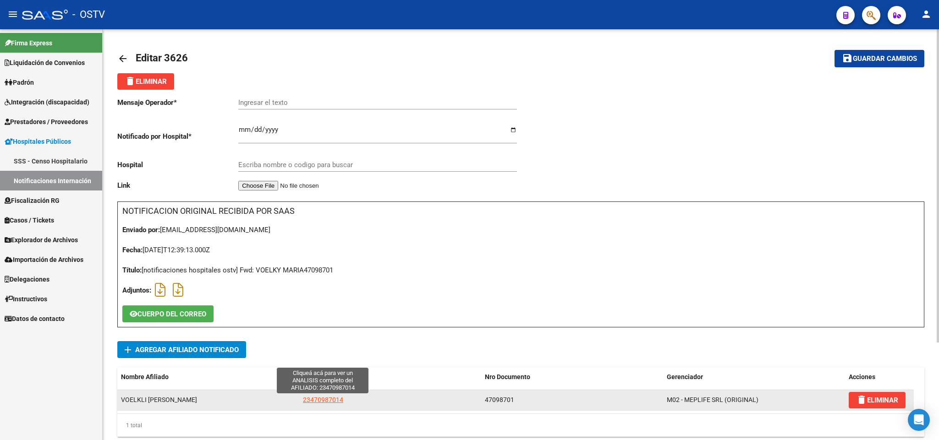
click at [330, 403] on span "23470987014" at bounding box center [323, 399] width 40 height 7
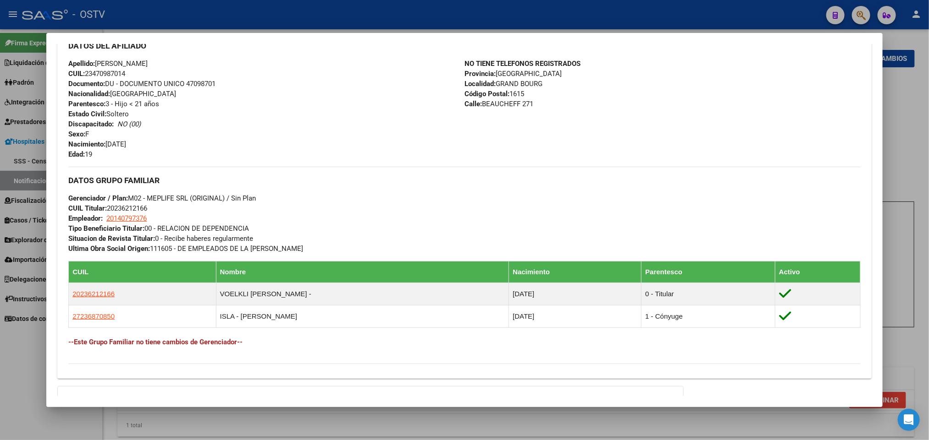
scroll to position [425, 0]
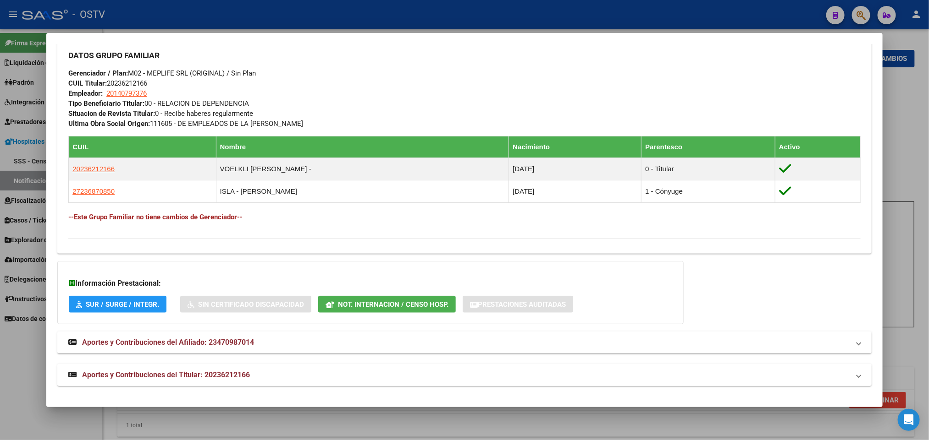
click at [236, 373] on span "Aportes y Contribuciones del Titular: 20236212166" at bounding box center [166, 375] width 168 height 9
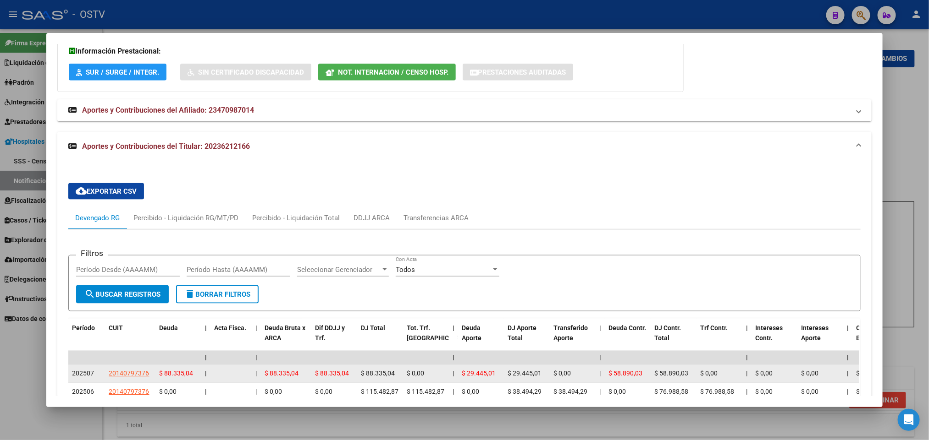
scroll to position [725, 0]
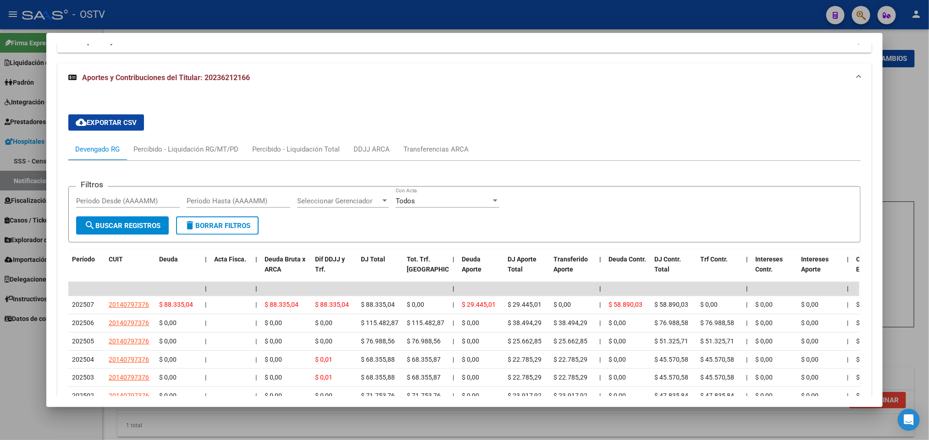
click at [18, 360] on div at bounding box center [464, 220] width 929 height 440
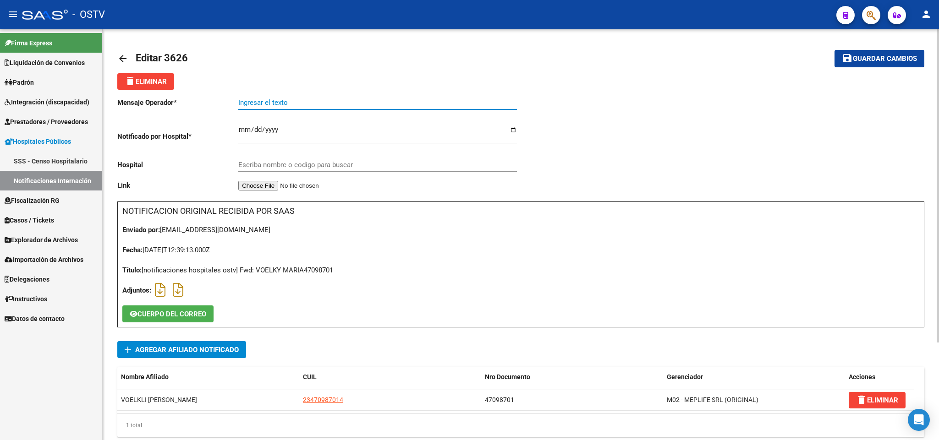
click at [331, 102] on input "Ingresar el texto" at bounding box center [377, 103] width 279 height 8
type input "SINDROME ANEMICO"
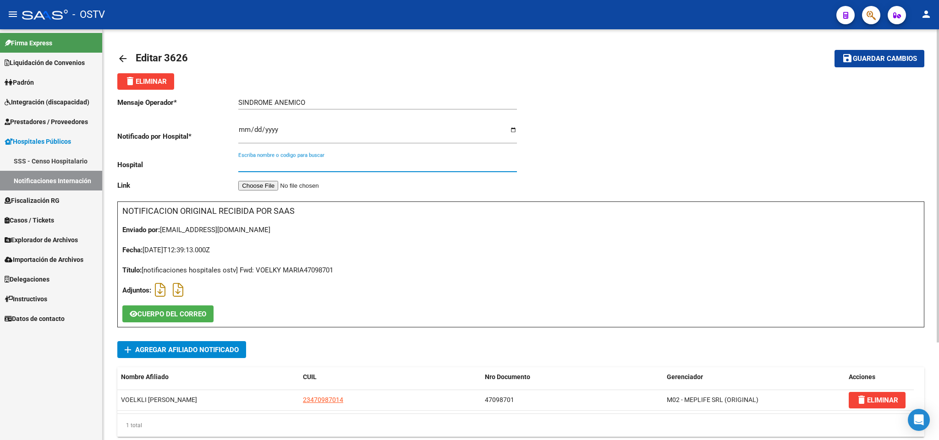
click at [322, 165] on input "Escriba nombre o codigo para buscar" at bounding box center [377, 165] width 279 height 8
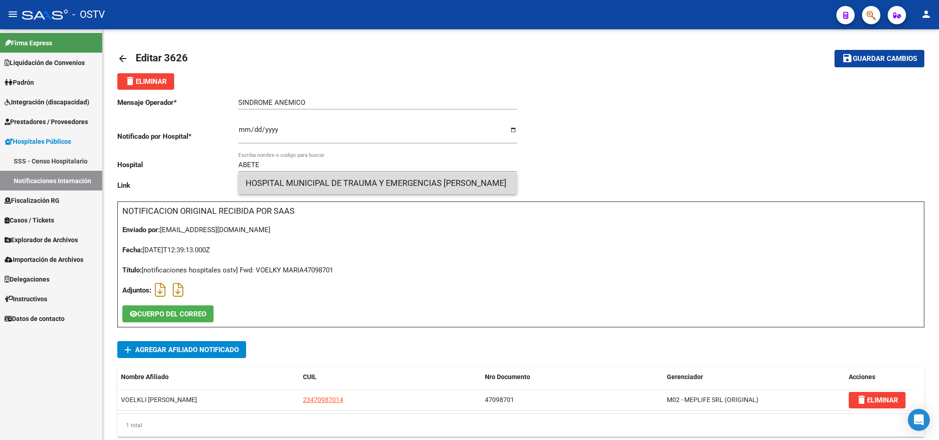
click at [400, 181] on span "HOSPITAL MUNICIPAL DE TRAUMA Y EMERGENCIAS DR. FEDERICO ALBERTO ABETE" at bounding box center [378, 183] width 264 height 22
type input "HOSPITAL MUNICIPAL DE TRAUMA Y EMERGENCIAS DR. FEDERICO ALBERTO ABETE"
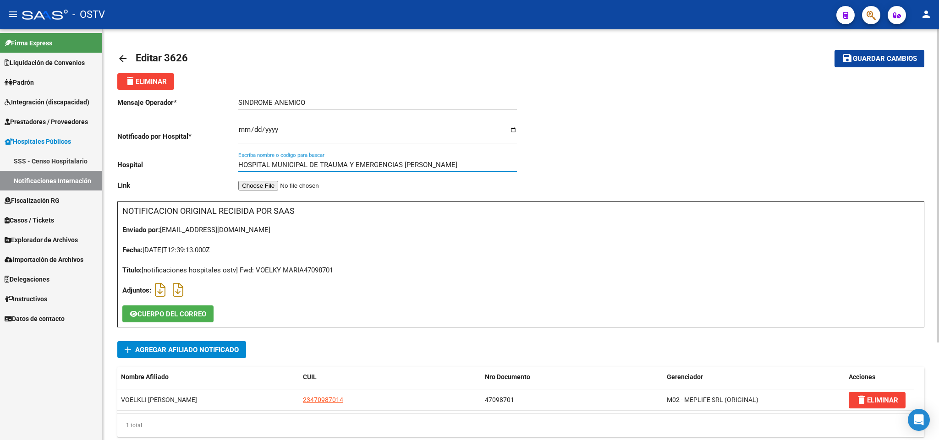
click at [849, 63] on mat-icon "save" at bounding box center [847, 58] width 11 height 11
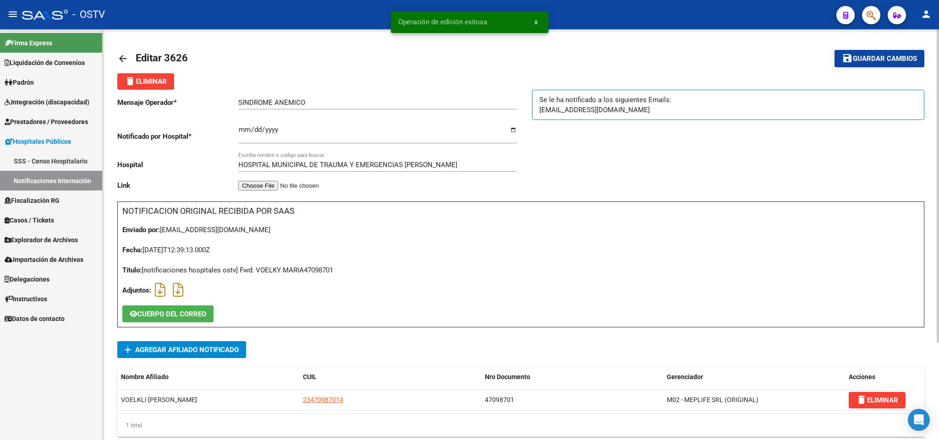
click at [126, 49] on link "arrow_back" at bounding box center [126, 59] width 18 height 22
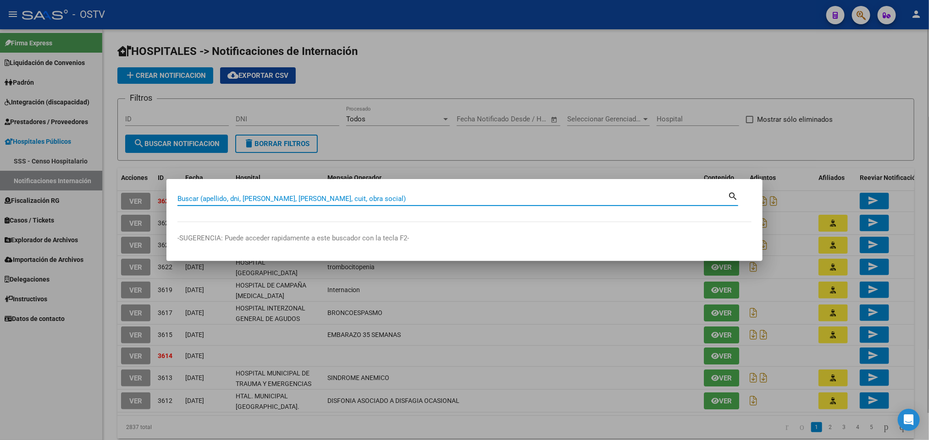
paste input "35802533"
type input "35802533"
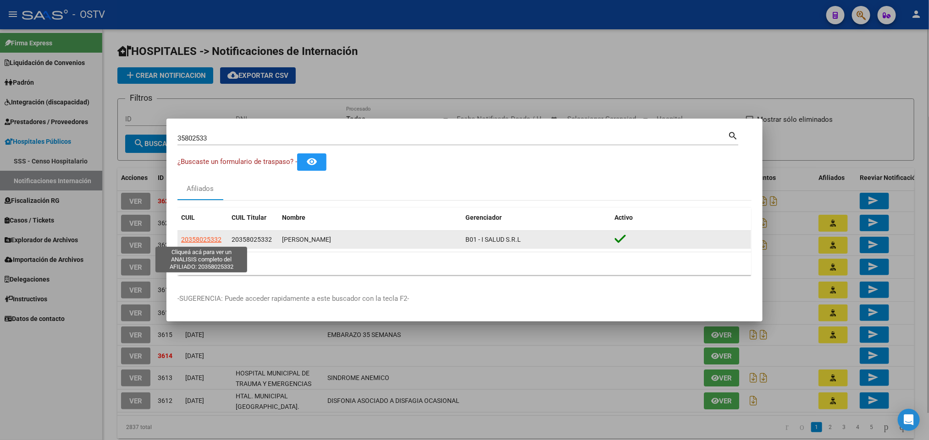
click at [210, 239] on span "20358025332" at bounding box center [201, 239] width 40 height 7
type textarea "20358025332"
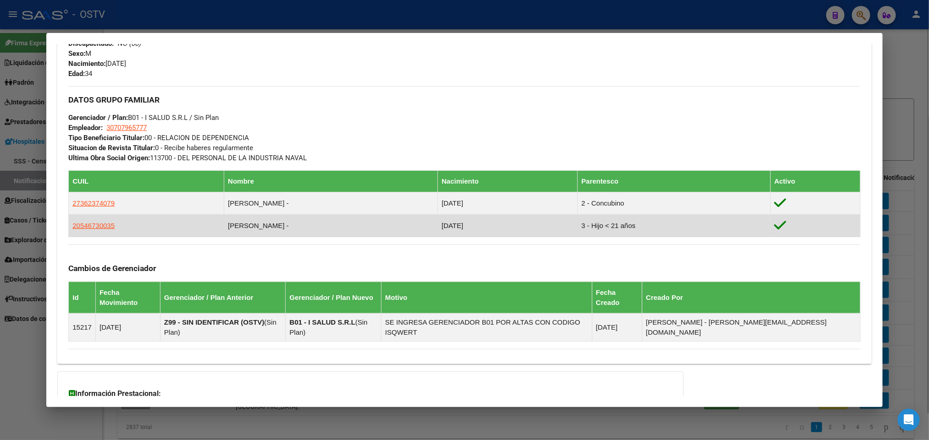
scroll to position [467, 0]
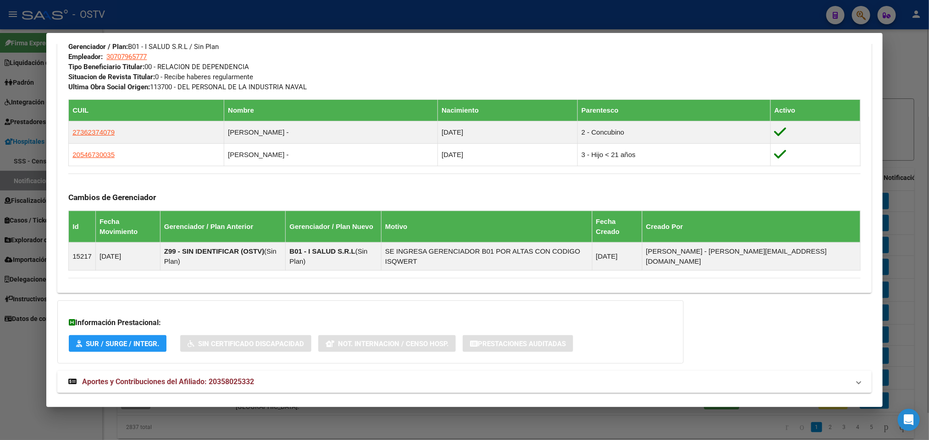
click at [175, 378] on span "Aportes y Contribuciones del Afiliado: 20358025332" at bounding box center [168, 382] width 172 height 9
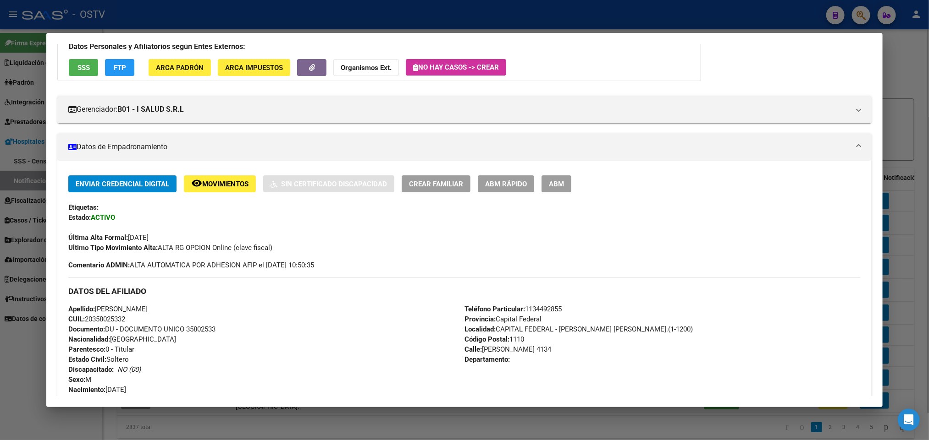
scroll to position [69, 0]
